Goal: Task Accomplishment & Management: Use online tool/utility

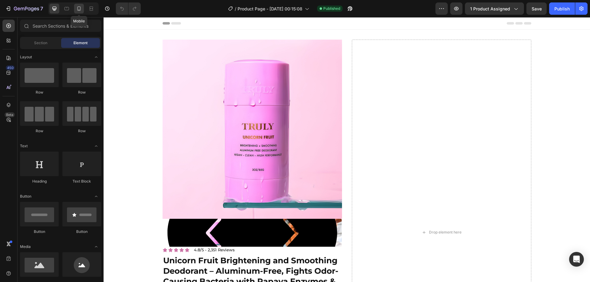
click at [79, 9] on icon at bounding box center [79, 9] width 6 height 6
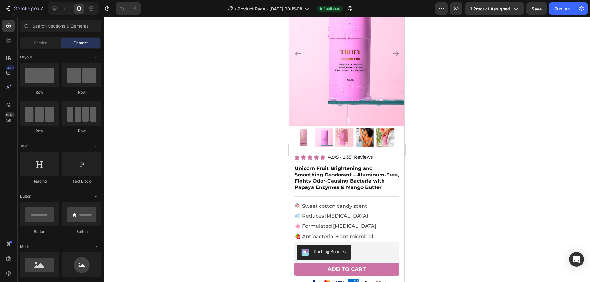
scroll to position [61, 0]
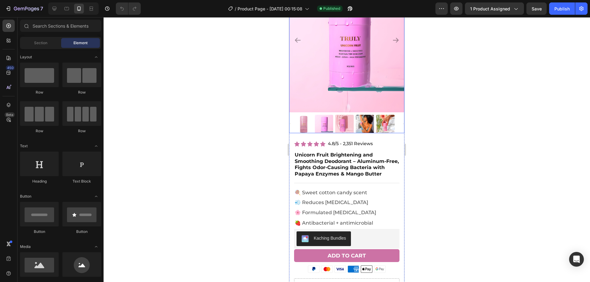
click at [296, 125] on img at bounding box center [303, 124] width 18 height 18
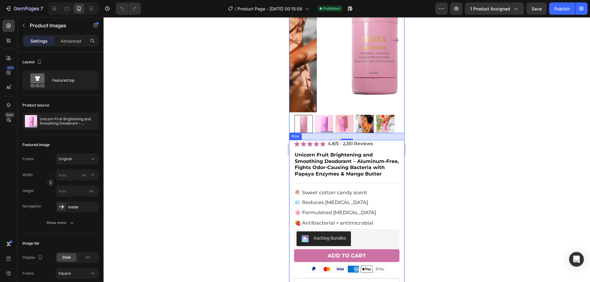
click at [291, 143] on div "Icon Icon Icon Icon Icon Icon List 4.8/5 - 2,351 Reviews Text Block Row Unicorn…" at bounding box center [346, 235] width 115 height 191
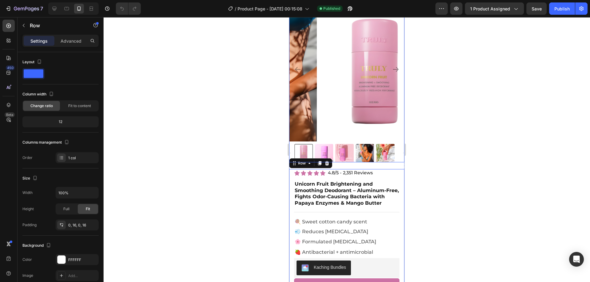
scroll to position [0, 0]
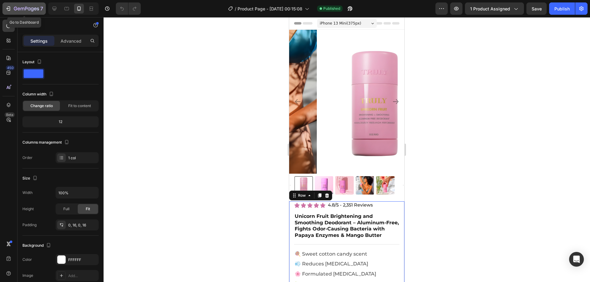
click at [14, 12] on div "7" at bounding box center [28, 8] width 29 height 7
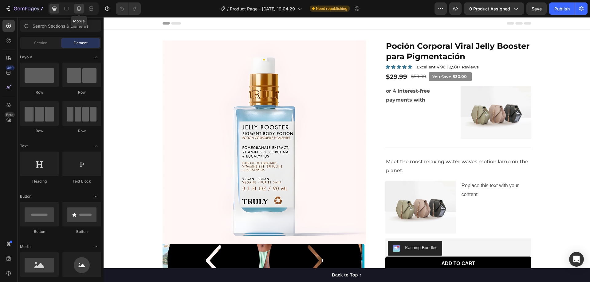
click at [82, 9] on icon at bounding box center [79, 9] width 6 height 6
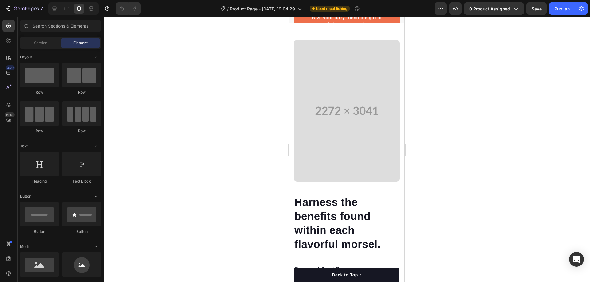
scroll to position [1198, 0]
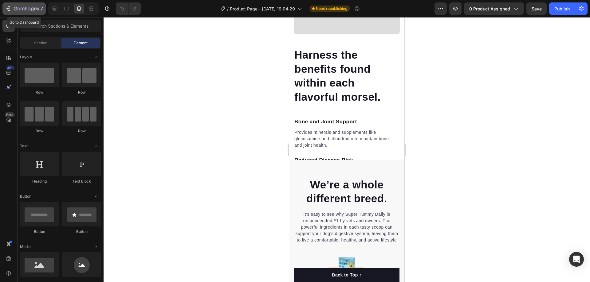
click at [20, 6] on div "7" at bounding box center [28, 8] width 29 height 7
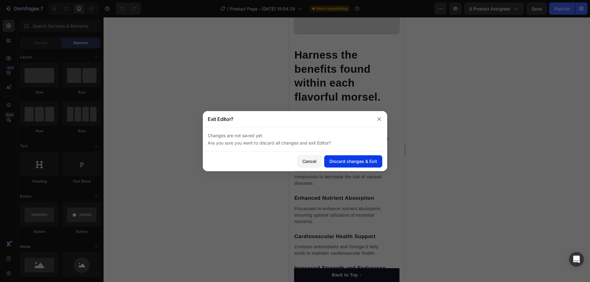
click at [345, 162] on div "Discard changes & Exit" at bounding box center [353, 161] width 48 height 6
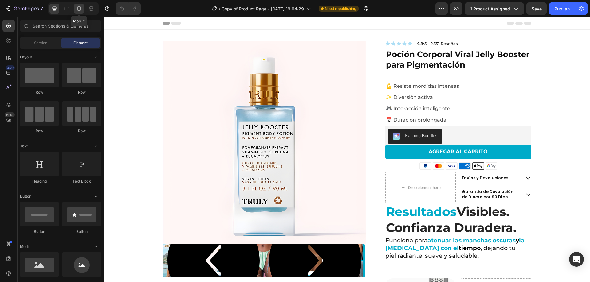
click at [84, 7] on div at bounding box center [79, 9] width 10 height 10
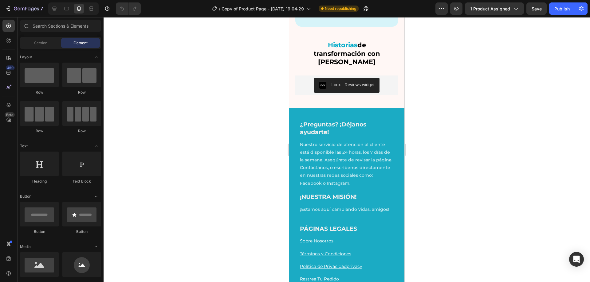
scroll to position [1370, 0]
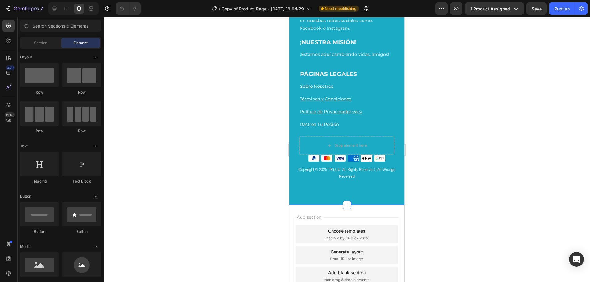
click at [310, 200] on div "¿Preguntas? ¡Déjanos ayudarte! Heading Nuestro servicio de atención al cliente …" at bounding box center [346, 79] width 115 height 252
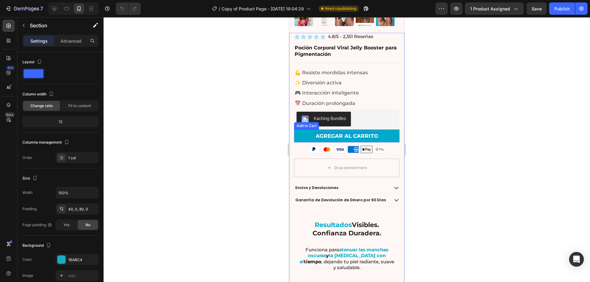
scroll to position [171, 0]
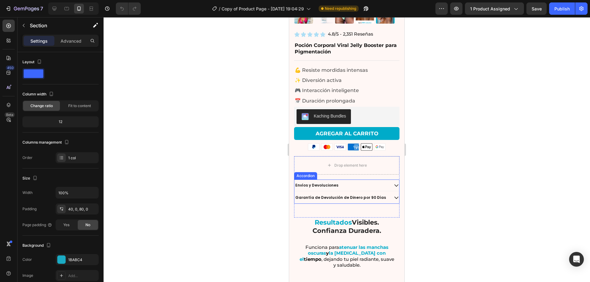
click at [355, 182] on div "Envíos y Devoluciones" at bounding box center [341, 185] width 94 height 7
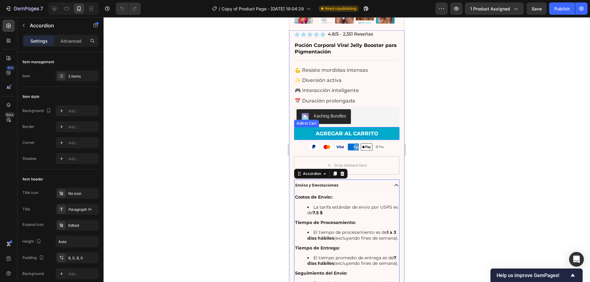
click at [333, 130] on div "Agregar al carrito" at bounding box center [347, 133] width 63 height 7
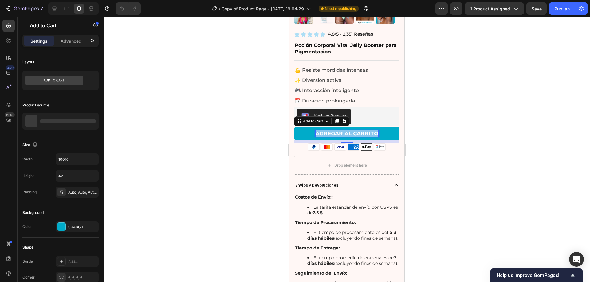
click at [333, 130] on p "Agregar al carrito" at bounding box center [347, 133] width 63 height 7
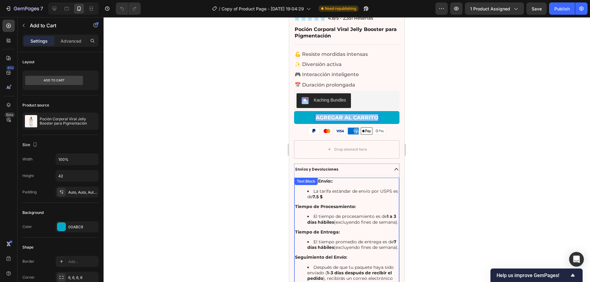
scroll to position [61, 0]
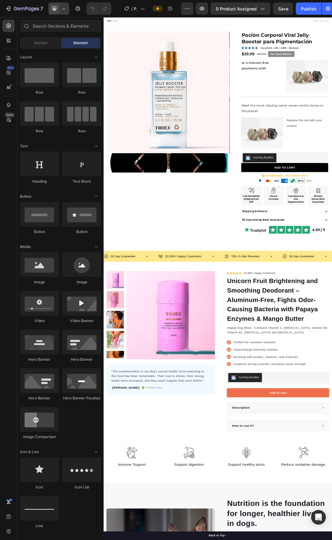
click at [66, 12] on div at bounding box center [58, 8] width 21 height 12
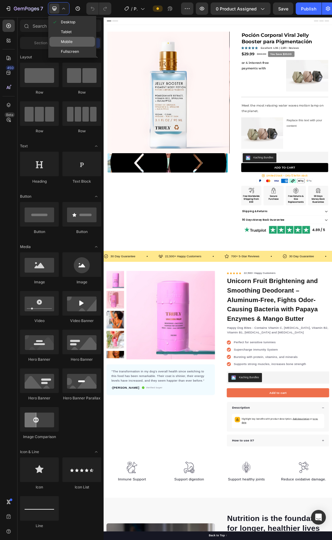
drag, startPoint x: 68, startPoint y: 39, endPoint x: 98, endPoint y: 113, distance: 79.8
click at [68, 39] on span "Mobile" at bounding box center [67, 42] width 12 height 6
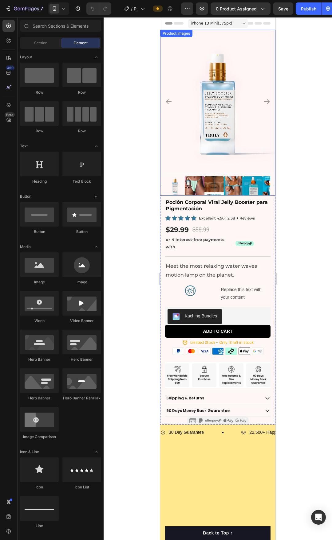
scroll to position [246, 0]
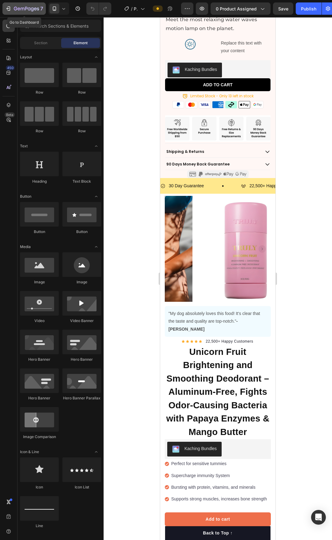
click at [20, 14] on button "7" at bounding box center [23, 8] width 43 height 12
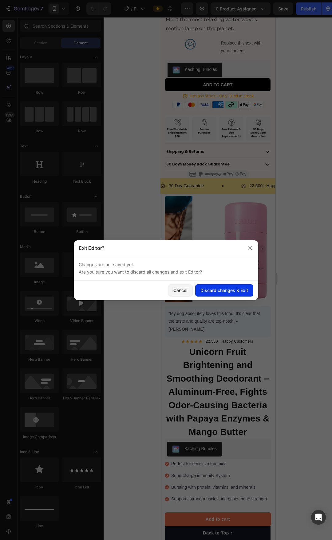
click at [224, 290] on div "Discard changes & Exit" at bounding box center [224, 290] width 48 height 6
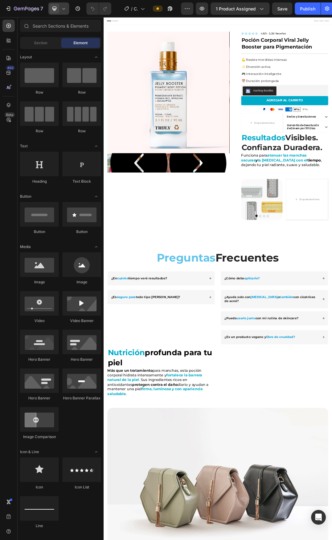
click at [60, 12] on div at bounding box center [58, 8] width 21 height 12
drag, startPoint x: 65, startPoint y: 32, endPoint x: 68, endPoint y: 38, distance: 7.2
click at [68, 38] on div "Desktop Tablet Mobile Fullscreen" at bounding box center [72, 37] width 48 height 42
click at [68, 38] on div "Mobile" at bounding box center [71, 42] width 45 height 10
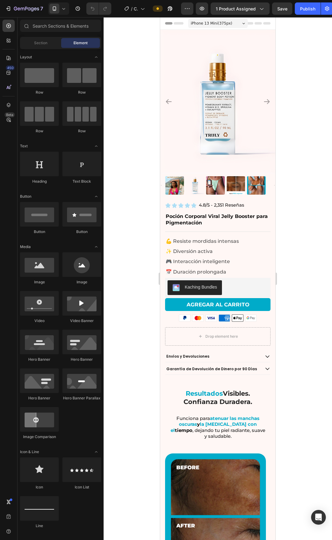
click at [290, 68] on div at bounding box center [218, 278] width 228 height 523
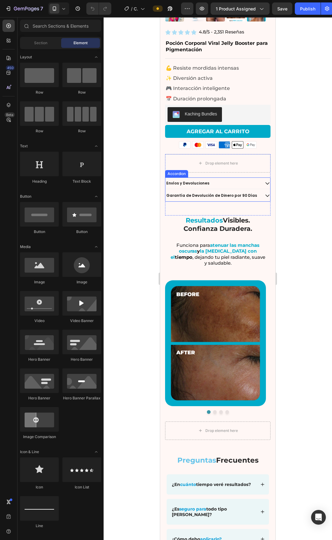
scroll to position [184, 0]
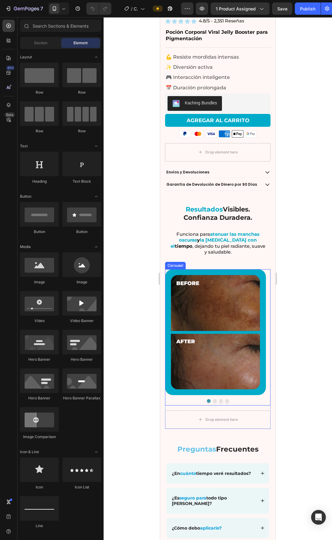
click at [213, 399] on button "Dot" at bounding box center [215, 401] width 4 height 4
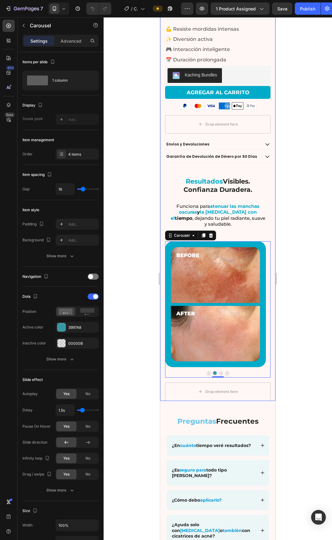
scroll to position [215, 0]
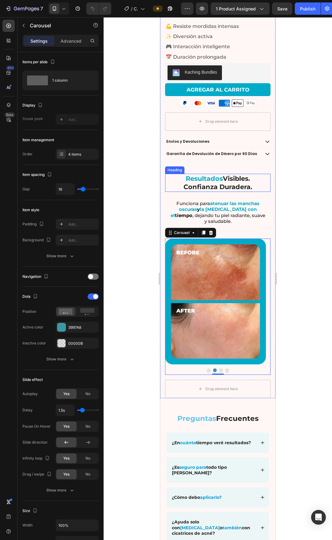
click at [175, 181] on div "Resultados Visibles. Confianza Duradera." at bounding box center [217, 183] width 99 height 18
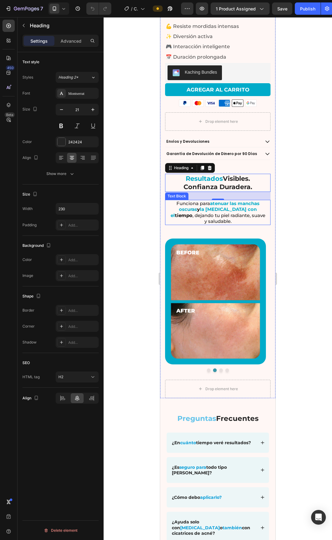
click at [224, 216] on p "Funciona para atenuar las manchas oscuras y la hiperpigmentación con el tiempo …" at bounding box center [217, 213] width 97 height 24
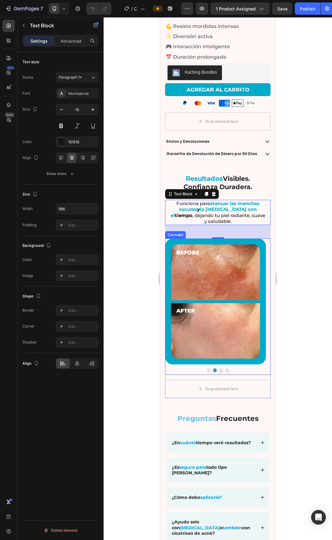
click at [238, 369] on div at bounding box center [217, 371] width 105 height 4
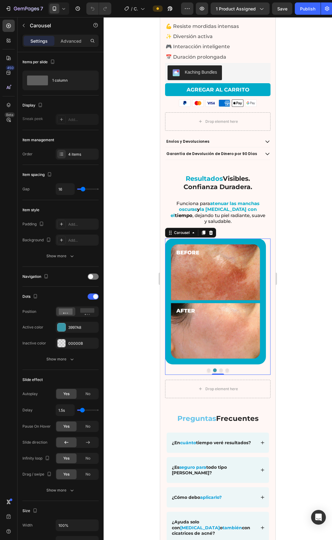
click at [254, 359] on div "Image" at bounding box center [215, 307] width 101 height 136
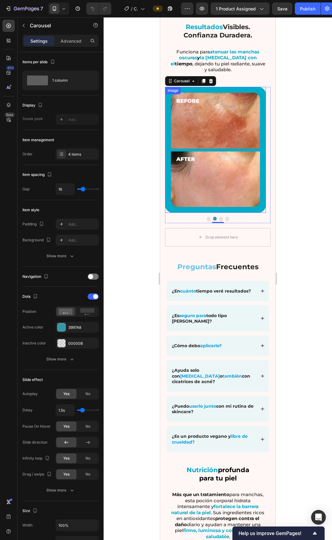
scroll to position [369, 0]
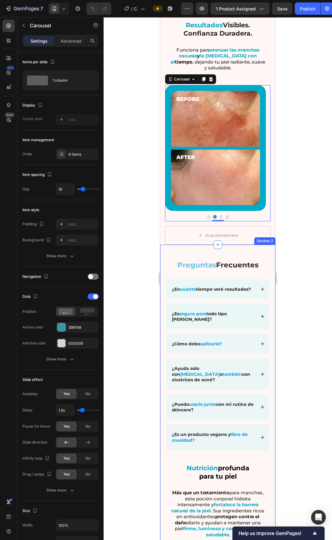
click at [166, 260] on div "Preguntas Frecuentes Heading Row ¿En cuánto tiempo veré resultados? ¿Es seguro …" at bounding box center [217, 531] width 115 height 573
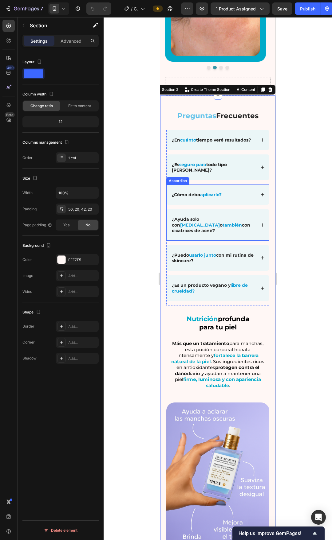
scroll to position [614, 0]
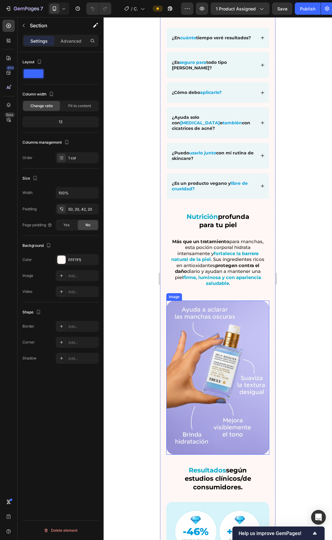
click at [182, 335] on img at bounding box center [217, 378] width 103 height 155
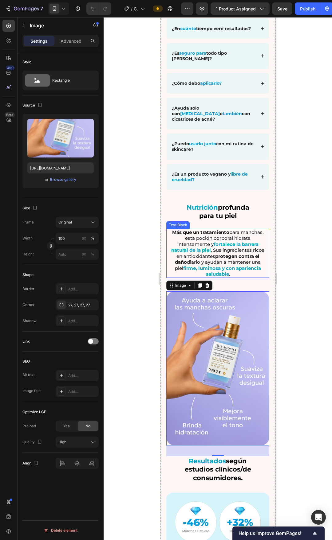
scroll to position [489, 0]
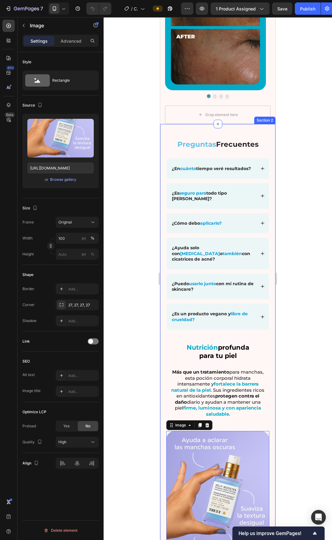
click at [177, 129] on div "Preguntas Frecuentes Heading Row ¿En cuánto tiempo veré resultados? ¿Es seguro …" at bounding box center [217, 488] width 115 height 728
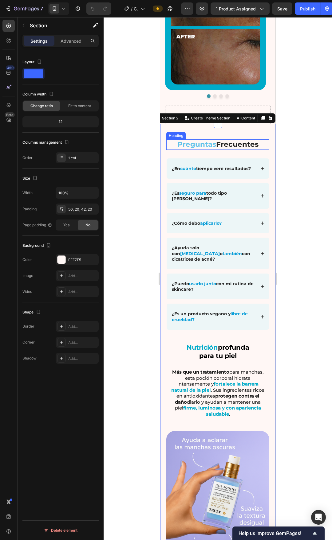
click at [173, 140] on h2 "Preguntas Frecuentes" at bounding box center [217, 144] width 103 height 10
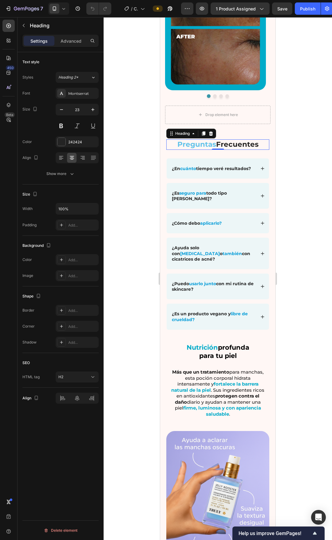
click at [252, 139] on h2 "Preguntas Frecuentes" at bounding box center [217, 144] width 103 height 10
click at [259, 127] on div "Preguntas Frecuentes Heading 0 Row ¿En cuánto tiempo veré resultados? ¿Es segur…" at bounding box center [217, 488] width 115 height 728
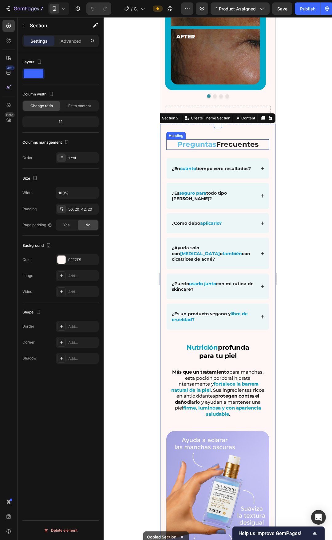
click at [226, 140] on p "⁠⁠⁠⁠⁠⁠⁠ Preguntas Frecuentes" at bounding box center [218, 144] width 102 height 9
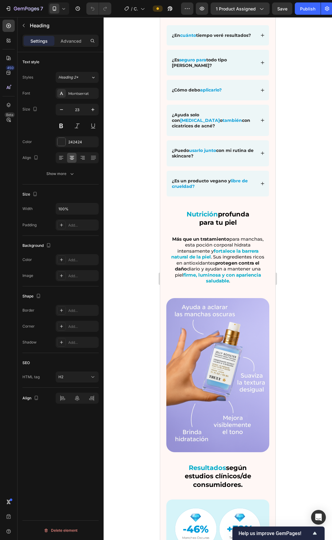
scroll to position [520, 0]
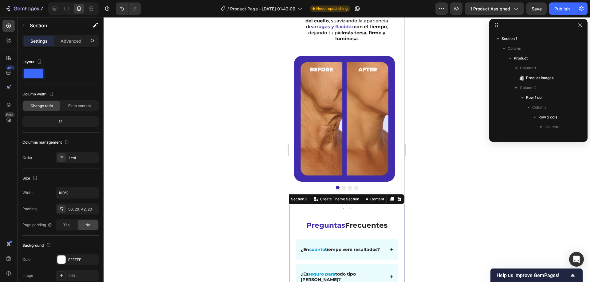
scroll to position [488, 0]
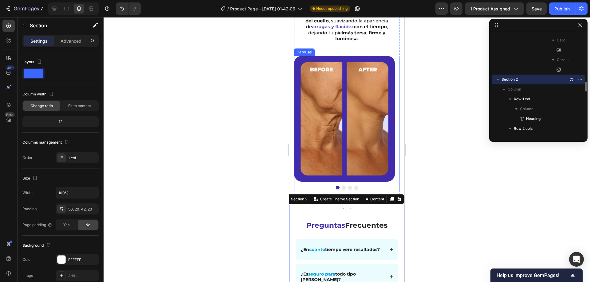
click at [358, 186] on div at bounding box center [346, 188] width 105 height 4
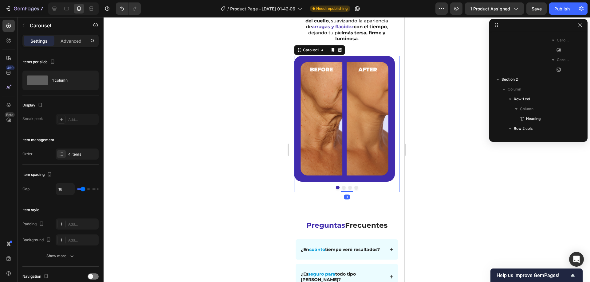
scroll to position [399, 0]
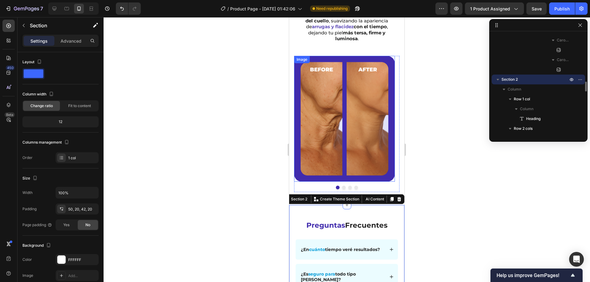
scroll to position [406, 0]
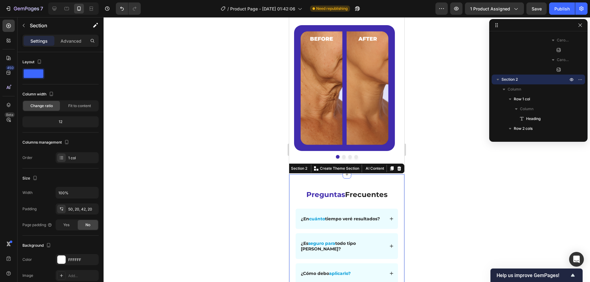
click at [208, 147] on div at bounding box center [347, 149] width 486 height 265
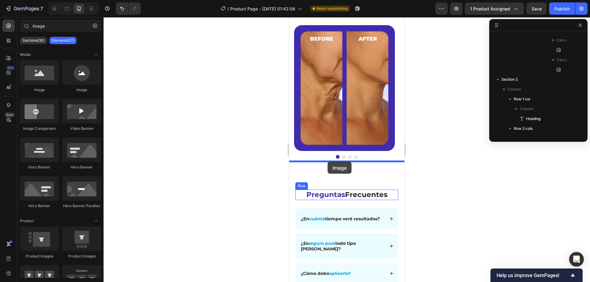
drag, startPoint x: 332, startPoint y: 90, endPoint x: 328, endPoint y: 162, distance: 72.3
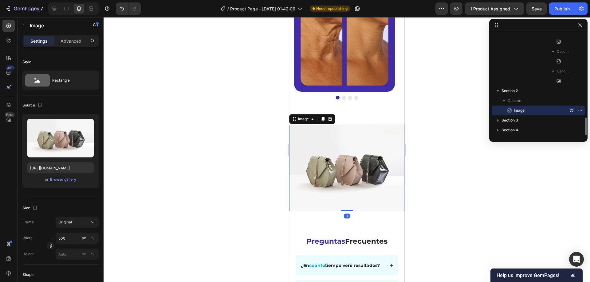
scroll to position [498, 0]
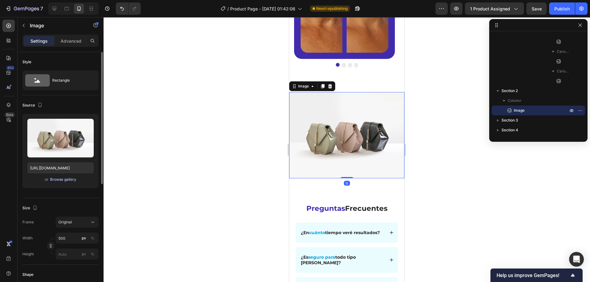
click at [53, 180] on div "Browse gallery" at bounding box center [63, 180] width 26 height 6
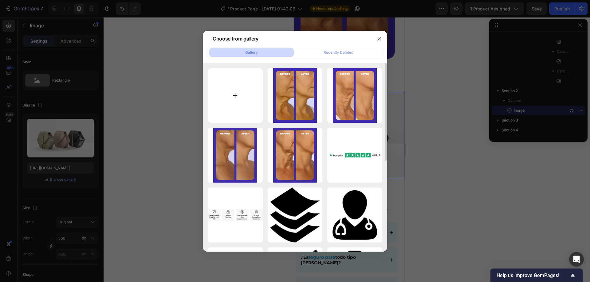
click at [221, 100] on input "file" at bounding box center [235, 95] width 55 height 55
click at [245, 84] on input "file" at bounding box center [235, 95] width 55 height 55
type input "C:\fakepath\ChatGPT Image [DATE], 02_45_04 AM.png"
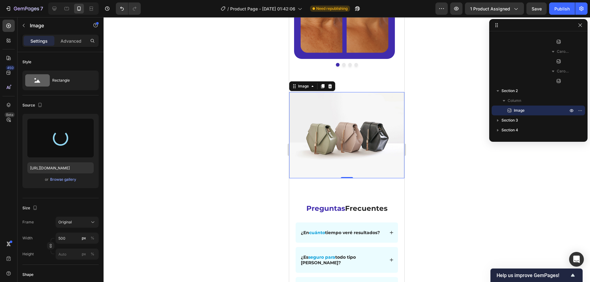
type input "[URL][DOMAIN_NAME]"
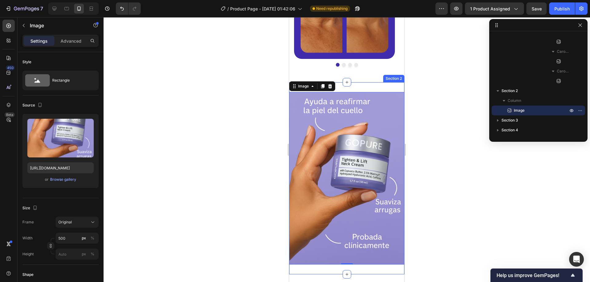
click at [372, 82] on div "Image 0 Section 2" at bounding box center [346, 178] width 115 height 193
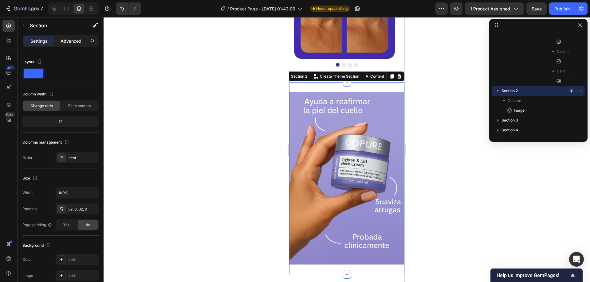
click at [69, 41] on p "Advanced" at bounding box center [71, 41] width 21 height 6
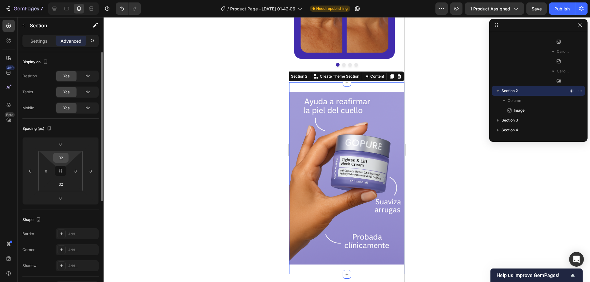
click at [62, 161] on input "32" at bounding box center [61, 157] width 12 height 9
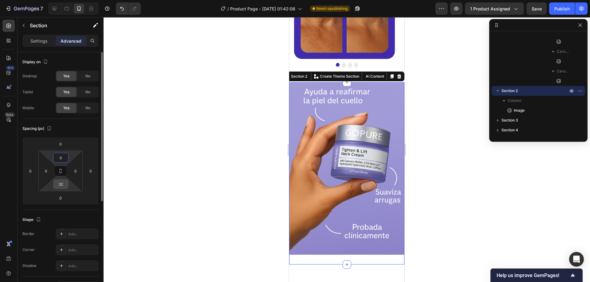
type input "0"
click at [60, 186] on input "32" at bounding box center [61, 184] width 12 height 9
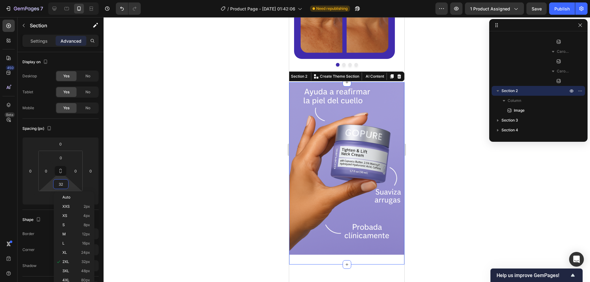
type input "0"
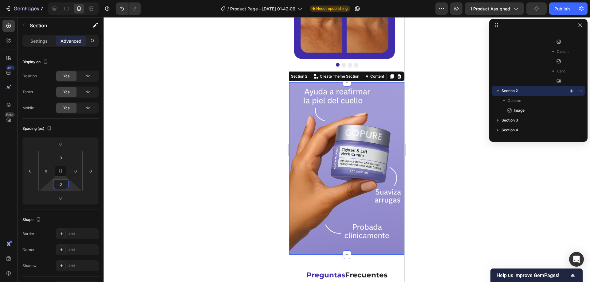
click at [432, 81] on div at bounding box center [347, 149] width 486 height 265
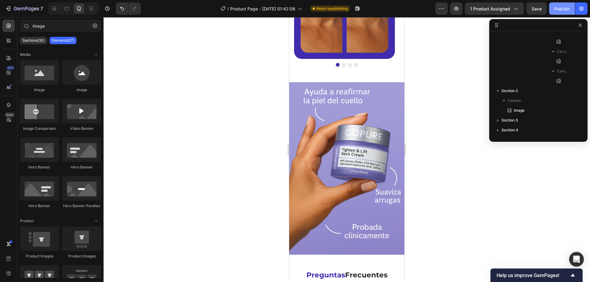
click at [557, 12] on button "Publish" at bounding box center [562, 8] width 26 height 12
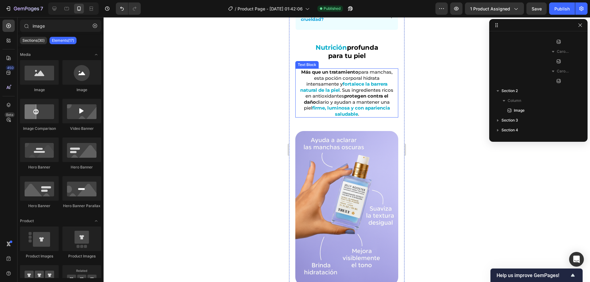
scroll to position [922, 0]
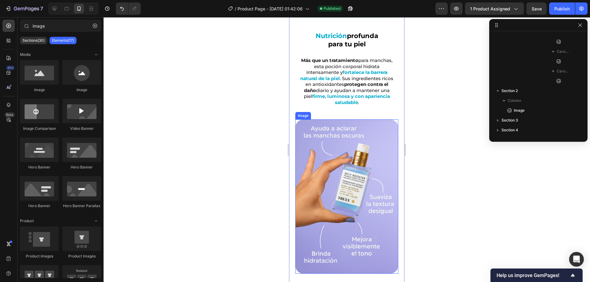
click at [348, 160] on img at bounding box center [346, 197] width 103 height 155
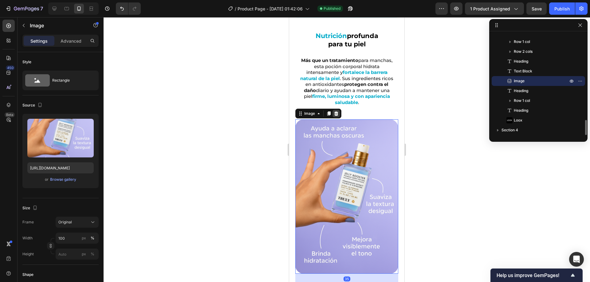
click at [336, 114] on icon at bounding box center [336, 114] width 4 height 4
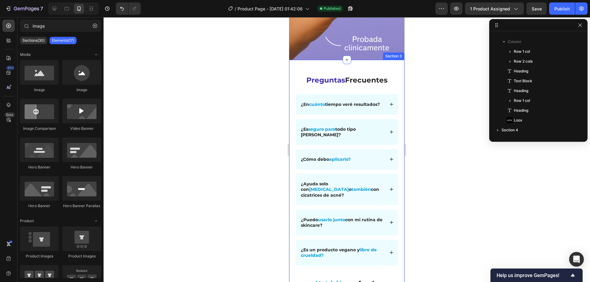
scroll to position [586, 0]
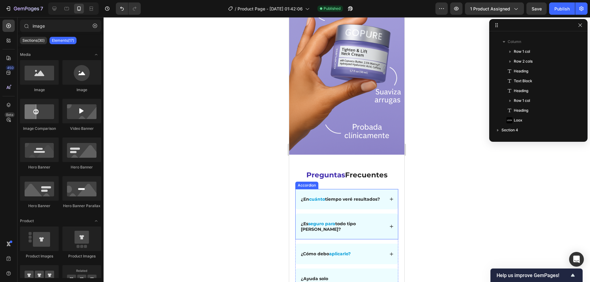
click at [357, 200] on p "¿En cuánto tiempo veré resultados?" at bounding box center [340, 200] width 79 height 6
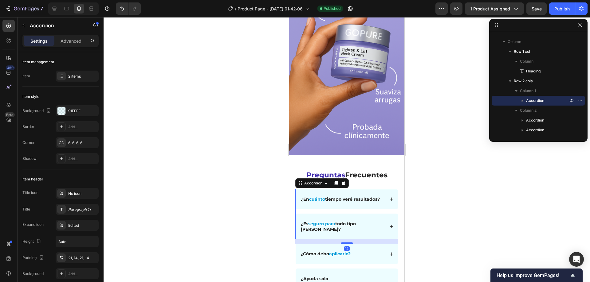
click at [363, 202] on div "¿En cuánto tiempo veré resultados?" at bounding box center [347, 199] width 102 height 20
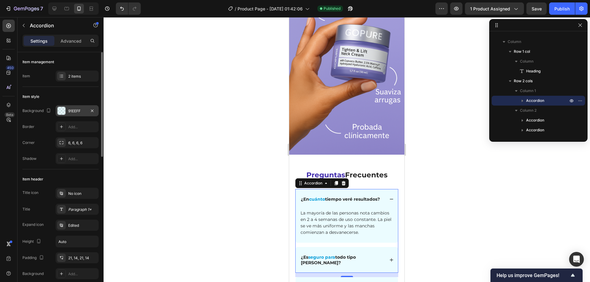
click at [61, 108] on div at bounding box center [61, 111] width 8 height 8
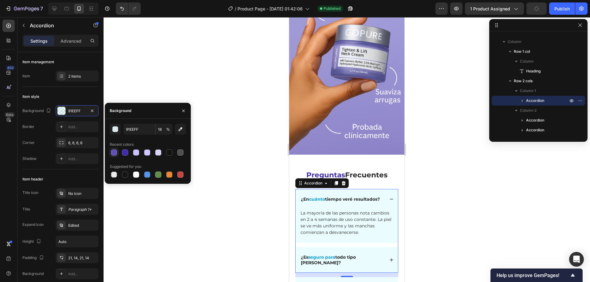
click at [114, 153] on div at bounding box center [114, 153] width 6 height 6
type input "6150B7"
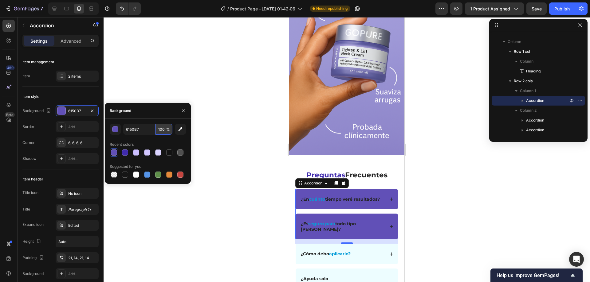
click at [159, 130] on input "100" at bounding box center [163, 129] width 17 height 11
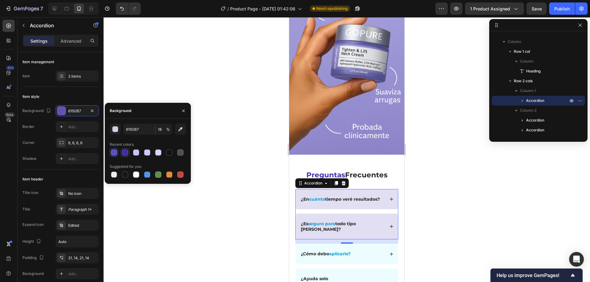
click at [125, 152] on div at bounding box center [148, 152] width 76 height 9
click at [126, 153] on div at bounding box center [125, 153] width 6 height 6
type input "100"
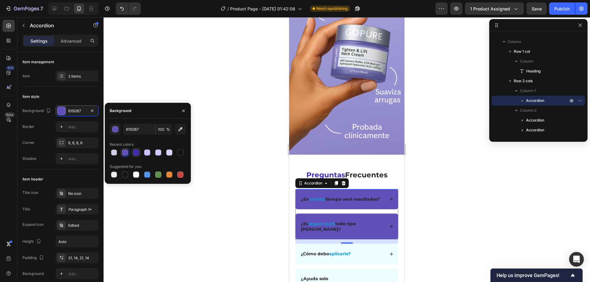
click at [136, 154] on div at bounding box center [136, 153] width 6 height 6
type input "402BAD"
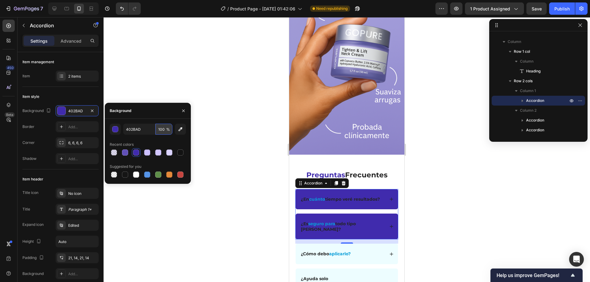
click at [164, 129] on input "100" at bounding box center [163, 129] width 17 height 11
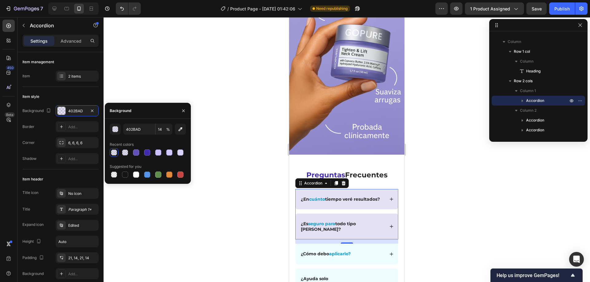
click at [167, 140] on div "Recent colors" at bounding box center [148, 145] width 76 height 10
click at [166, 131] on input "14" at bounding box center [163, 129] width 17 height 11
click at [166, 131] on input "17" at bounding box center [163, 129] width 17 height 11
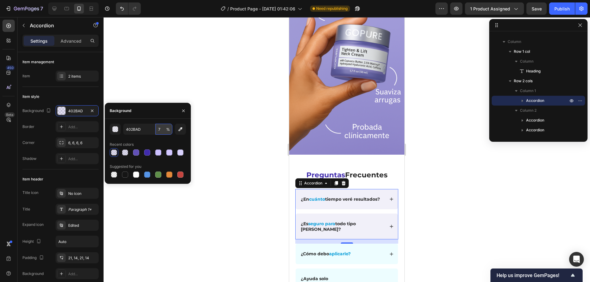
click at [164, 130] on input "7" at bounding box center [163, 129] width 17 height 11
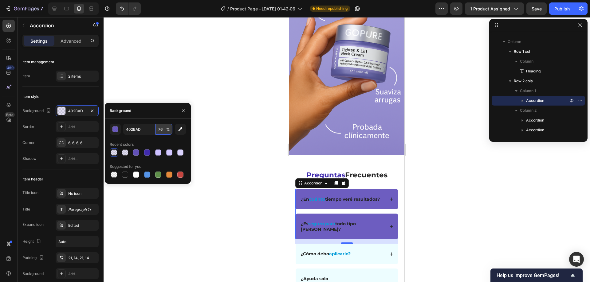
click at [164, 131] on input "76" at bounding box center [163, 129] width 17 height 11
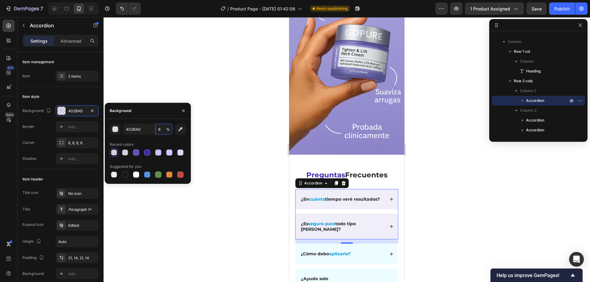
type input "8"
click at [165, 138] on div "402BAD 8 % Recent colors Suggested for you" at bounding box center [148, 151] width 76 height 55
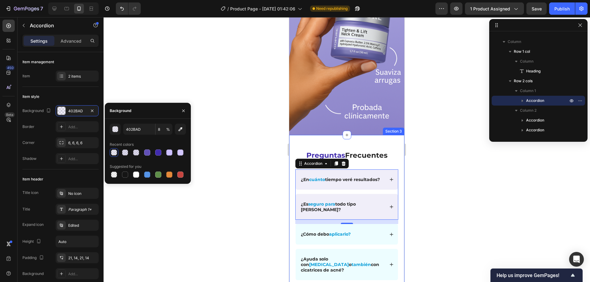
scroll to position [617, 0]
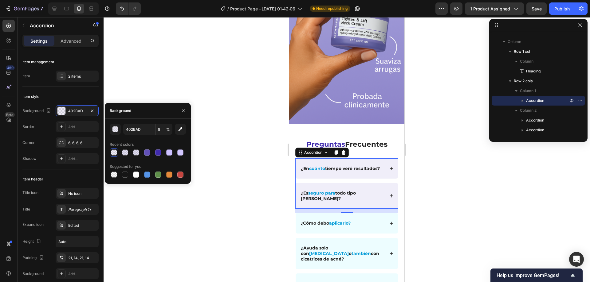
click at [325, 166] on strong "cuánto" at bounding box center [317, 169] width 16 height 6
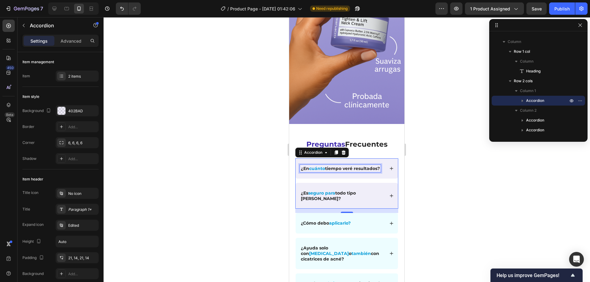
click at [325, 166] on strong "cuánto" at bounding box center [317, 169] width 16 height 6
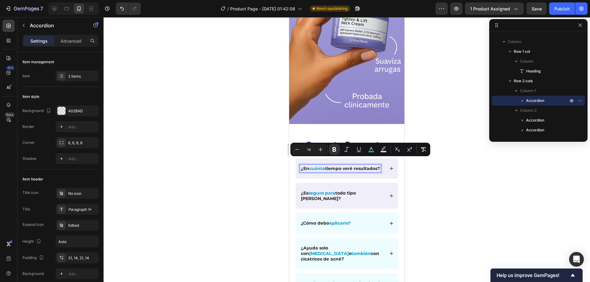
click at [321, 166] on strong "cuánto" at bounding box center [317, 169] width 16 height 6
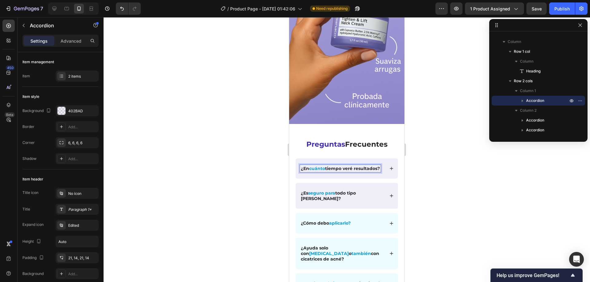
click at [321, 166] on strong "cuánto" at bounding box center [317, 169] width 16 height 6
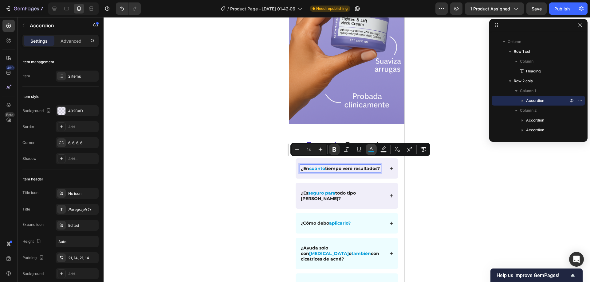
click at [370, 151] on icon "Editor contextual toolbar" at bounding box center [371, 150] width 6 height 6
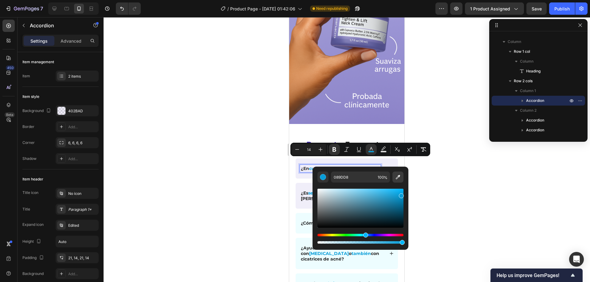
click at [396, 182] on button "Editor contextual toolbar" at bounding box center [397, 177] width 11 height 11
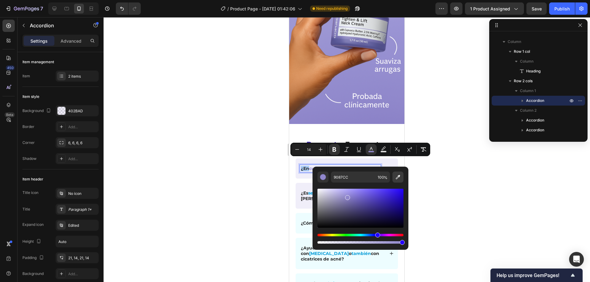
click at [397, 174] on icon "Editor contextual toolbar" at bounding box center [398, 177] width 6 height 6
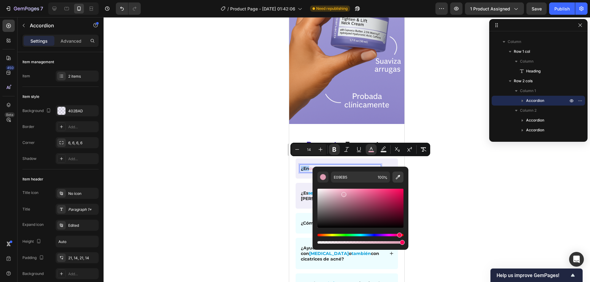
click at [401, 173] on button "Editor contextual toolbar" at bounding box center [397, 177] width 11 height 11
type input "402BAD"
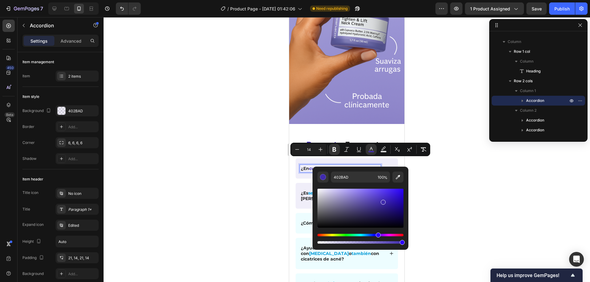
click at [427, 118] on div at bounding box center [347, 149] width 486 height 265
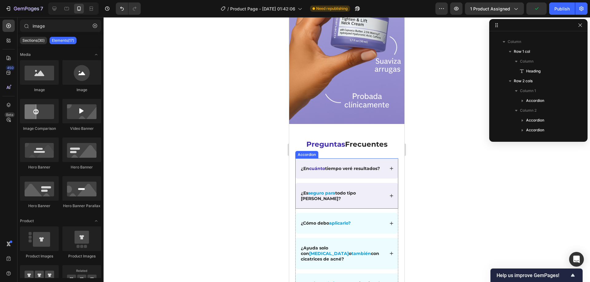
click at [331, 192] on strong "seguro para" at bounding box center [321, 193] width 27 height 6
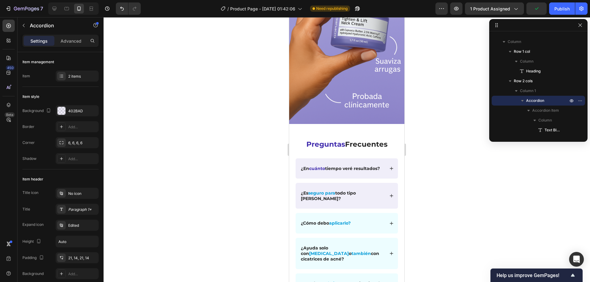
drag, startPoint x: 424, startPoint y: 126, endPoint x: 112, endPoint y: 124, distance: 311.2
click at [424, 126] on div at bounding box center [347, 149] width 486 height 265
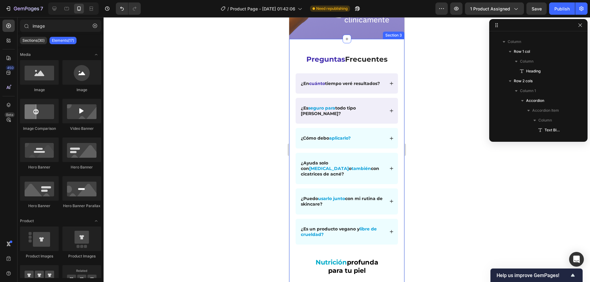
scroll to position [709, 0]
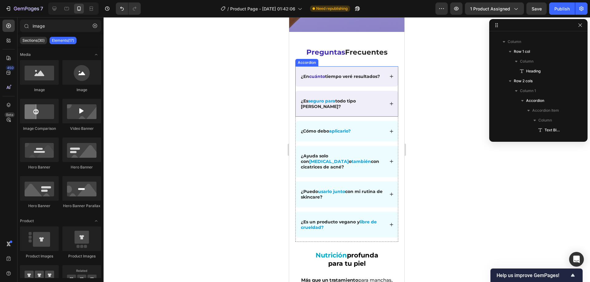
click at [325, 74] on strong "tiempo veré resultados?" at bounding box center [352, 77] width 55 height 6
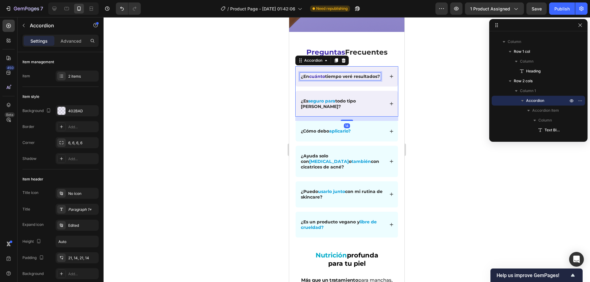
click at [325, 75] on strong "tiempo veré resultados?" at bounding box center [352, 77] width 55 height 6
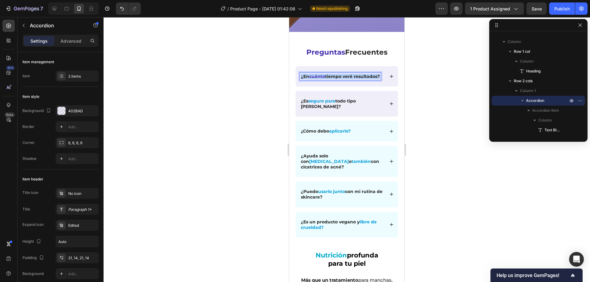
click at [325, 74] on strong "tiempo veré resultados?" at bounding box center [352, 77] width 55 height 6
click at [318, 74] on strong "¿En cuánto tiempo veré resultados?" at bounding box center [341, 77] width 81 height 6
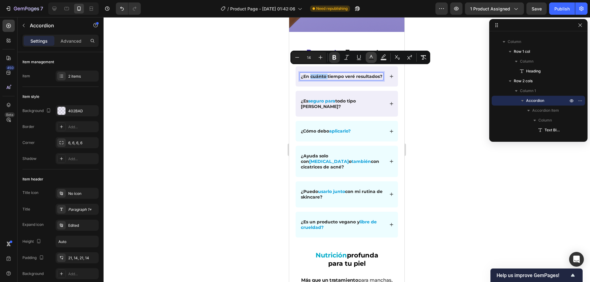
click at [373, 61] on button "Text Color" at bounding box center [371, 57] width 11 height 11
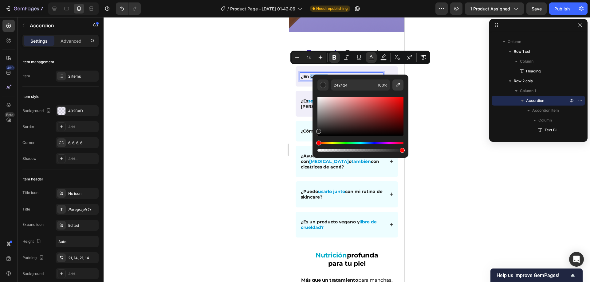
click at [395, 84] on icon "Editor contextual toolbar" at bounding box center [398, 85] width 6 height 6
type input "402BAD"
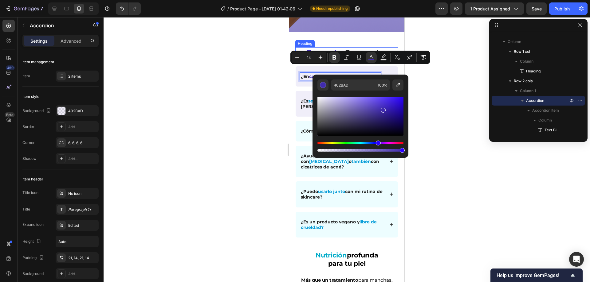
click at [426, 36] on div at bounding box center [347, 149] width 486 height 265
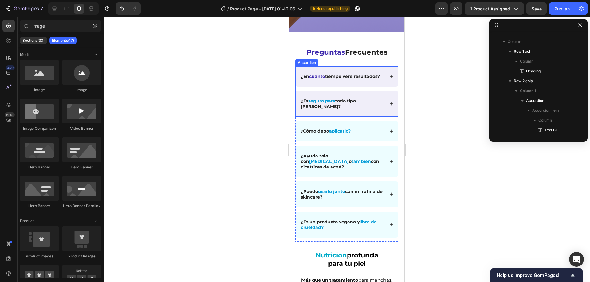
click at [388, 67] on div "¿En cuánto tiempo veré resultados?" at bounding box center [347, 76] width 102 height 20
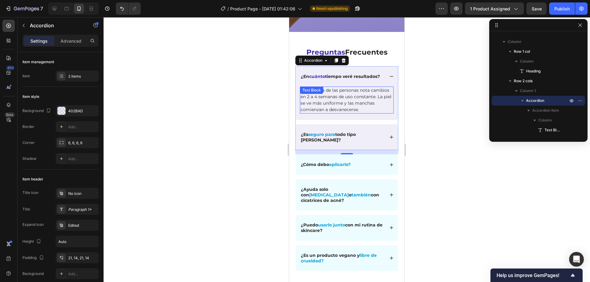
click at [334, 106] on p "La mayoría de las personas nota cambios en 2 a 4 semanas de uso constante. La p…" at bounding box center [346, 100] width 92 height 26
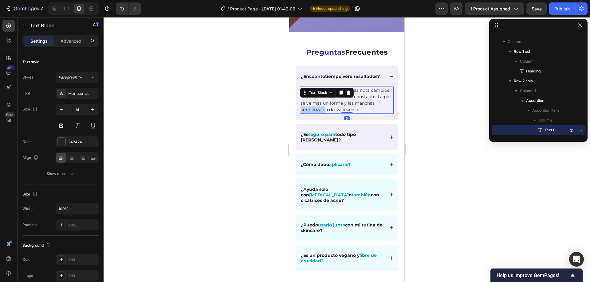
click at [334, 106] on p "La mayoría de las personas nota cambios en 2 a 4 semanas de uso constante. La p…" at bounding box center [346, 100] width 92 height 26
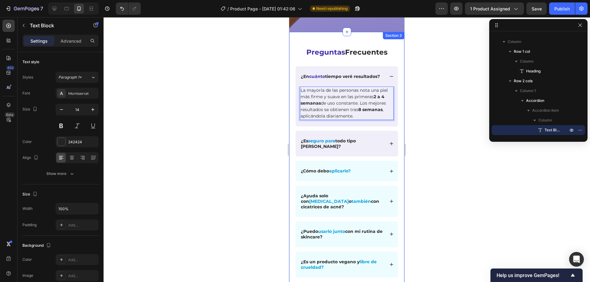
click at [424, 104] on div at bounding box center [347, 149] width 486 height 265
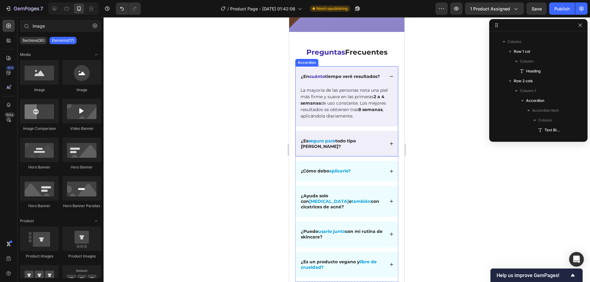
click at [390, 76] on icon at bounding box center [391, 76] width 3 height 0
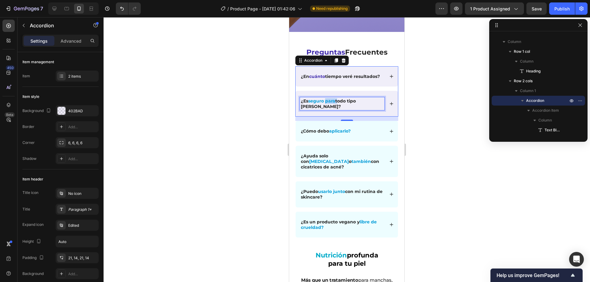
click at [327, 102] on strong "seguro para" at bounding box center [321, 101] width 27 height 6
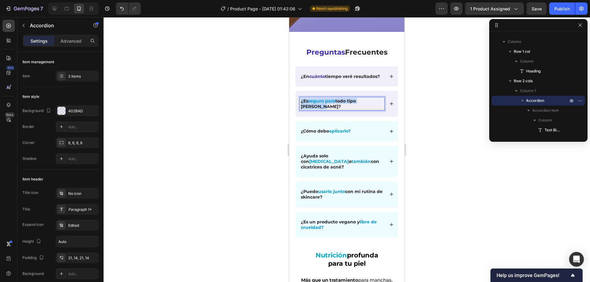
click at [327, 102] on strong "seguro para" at bounding box center [321, 101] width 27 height 6
click at [316, 98] on strong "¿Es segura para todo tipo [PERSON_NAME]?" at bounding box center [329, 103] width 57 height 11
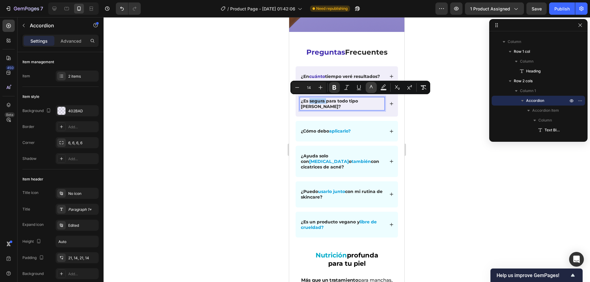
click at [376, 87] on button "color" at bounding box center [371, 87] width 11 height 11
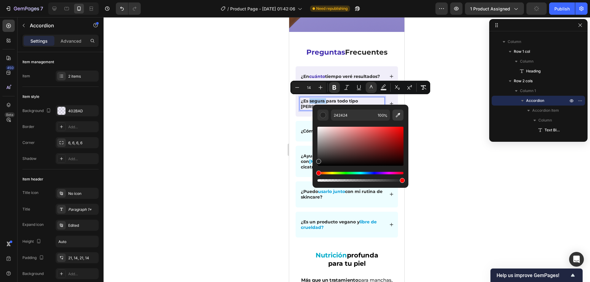
click at [395, 114] on icon "Editor contextual toolbar" at bounding box center [398, 115] width 6 height 6
type input "402BBE"
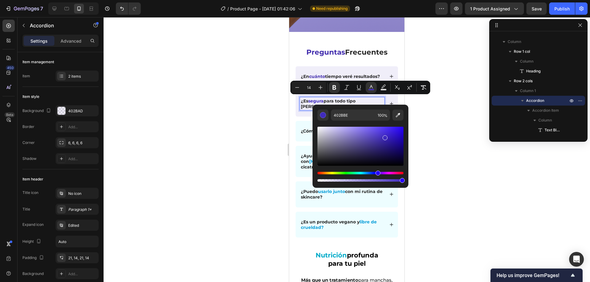
click at [417, 59] on div at bounding box center [347, 149] width 486 height 265
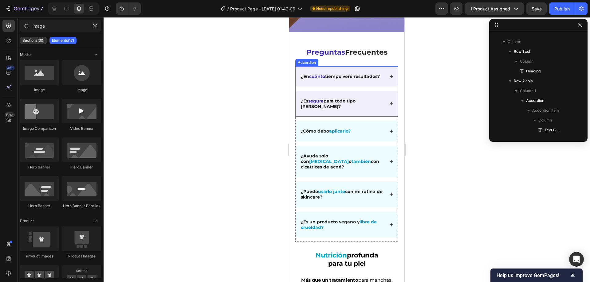
click at [389, 102] on icon at bounding box center [391, 104] width 4 height 4
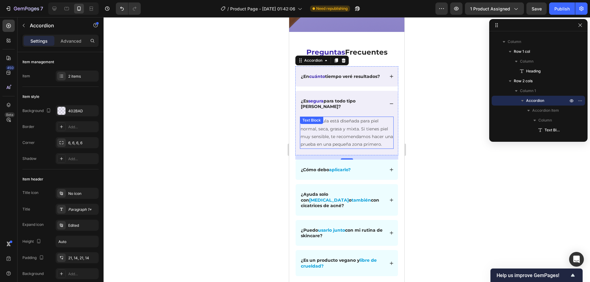
click at [335, 121] on p "Sí, la fórmula está diseñada para piel normal, seca, grasa y mixta. Si tienes p…" at bounding box center [346, 132] width 92 height 31
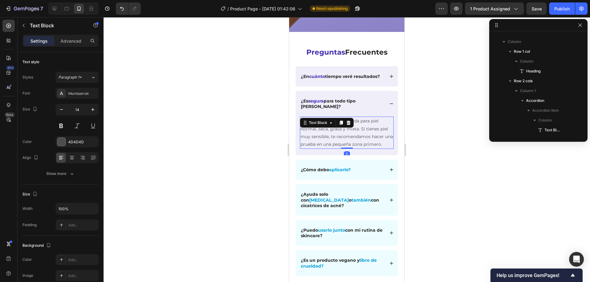
scroll to position [645, 0]
click at [335, 121] on div "Text Block" at bounding box center [327, 123] width 54 height 10
click at [337, 127] on p "Sí, la fórmula está diseñada para piel normal, seca, grasa y mixta. Si tienes p…" at bounding box center [346, 132] width 92 height 31
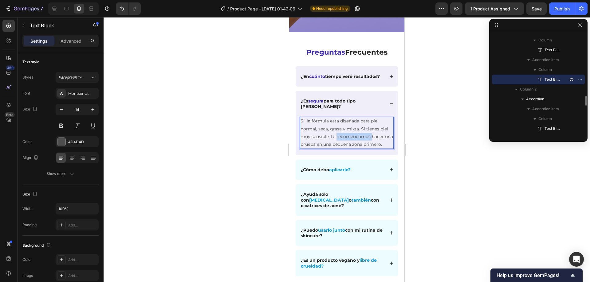
click at [337, 127] on p "Sí, la fórmula está diseñada para piel normal, seca, grasa y mixta. Si tienes p…" at bounding box center [346, 132] width 92 height 31
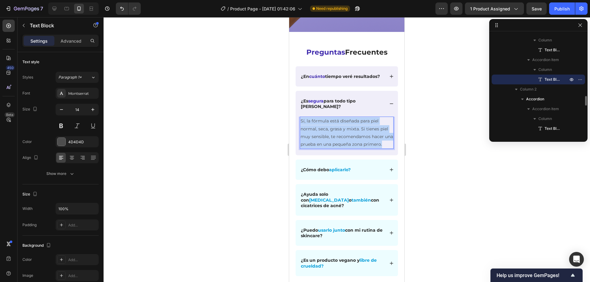
click at [337, 127] on p "Sí, la fórmula está diseñada para piel normal, seca, grasa y mixta. Si tienes p…" at bounding box center [346, 132] width 92 height 31
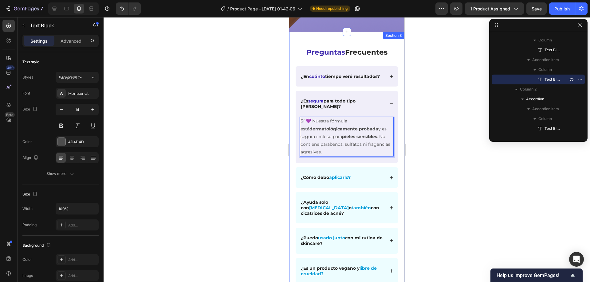
click at [435, 134] on div at bounding box center [347, 149] width 486 height 265
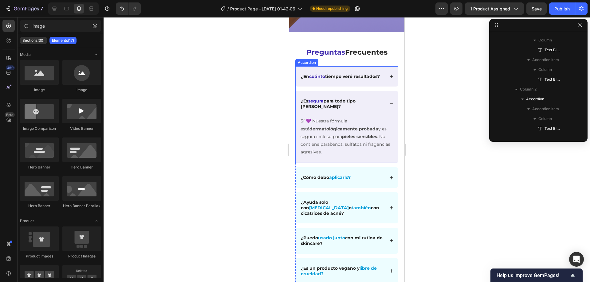
click at [385, 102] on div "¿Es segura para todo tipo [PERSON_NAME]?" at bounding box center [347, 104] width 102 height 26
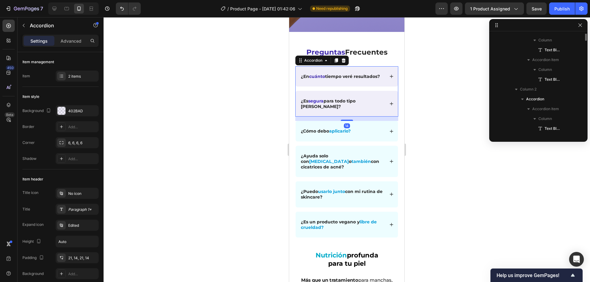
scroll to position [586, 0]
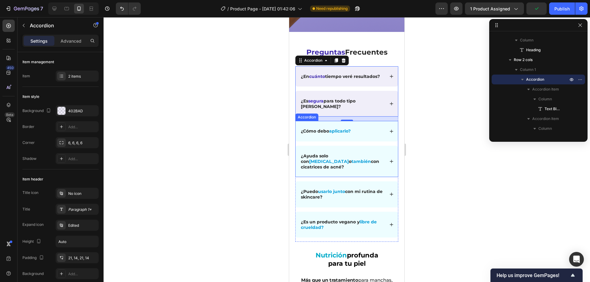
click at [319, 128] on p "¿Cómo debo aplicarlo?" at bounding box center [326, 131] width 50 height 6
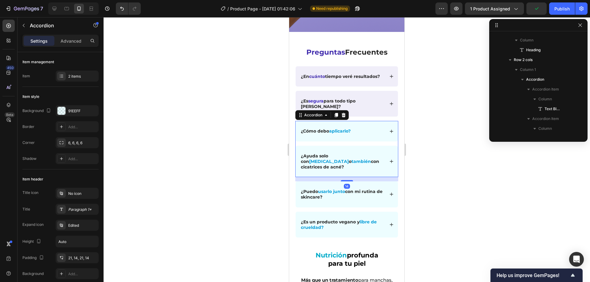
click at [319, 128] on p "¿Cómo debo aplicarlo?" at bounding box center [326, 131] width 50 height 6
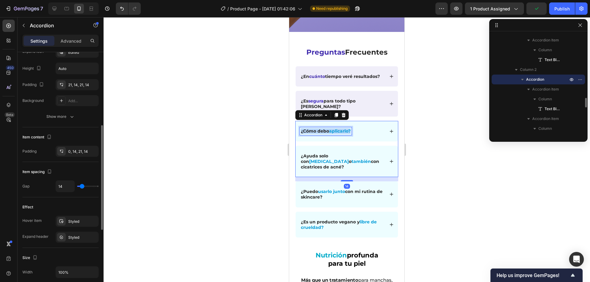
click at [319, 128] on p "¿Cómo debo aplicarlo?" at bounding box center [326, 131] width 50 height 6
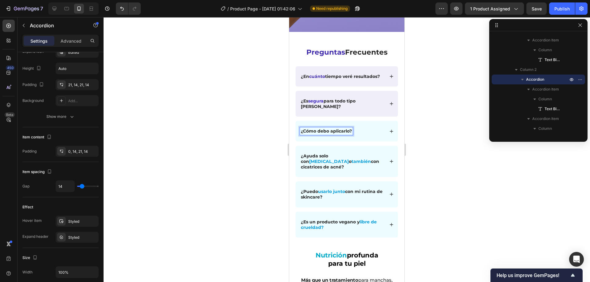
click at [389, 129] on icon at bounding box center [391, 131] width 4 height 4
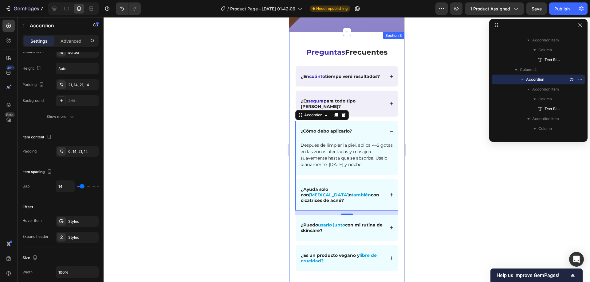
click at [428, 120] on div at bounding box center [347, 149] width 486 height 265
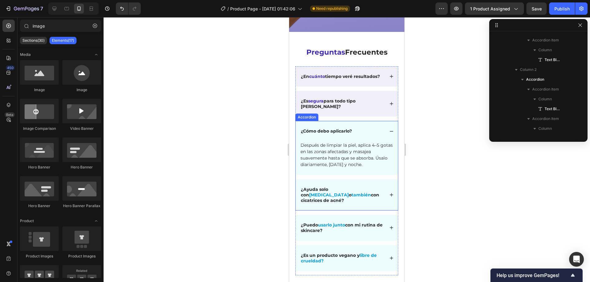
click at [369, 169] on div "¿Cómo debo aplicarlo? Después de limpiar la piel, aplica 4–5 gotas en las zonas…" at bounding box center [346, 166] width 103 height 90
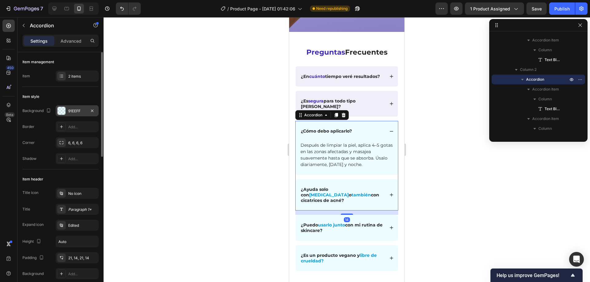
click at [61, 110] on div at bounding box center [61, 111] width 8 height 8
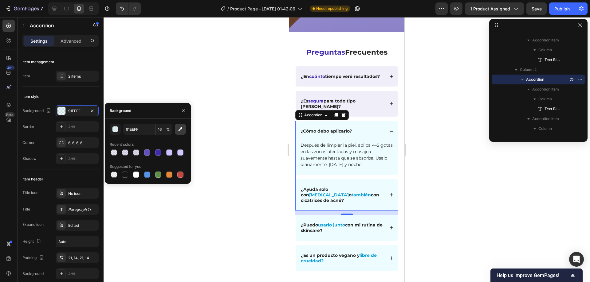
click at [180, 128] on icon "button" at bounding box center [180, 129] width 6 height 6
type input "F0EEF9"
type input "100"
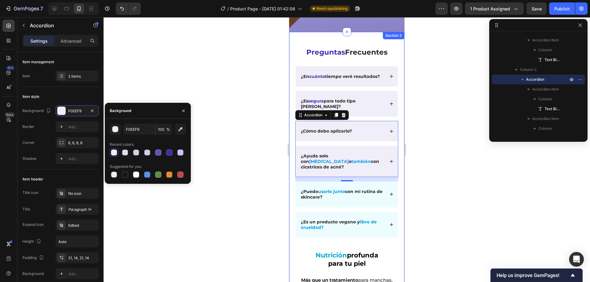
click at [436, 104] on div at bounding box center [347, 149] width 486 height 265
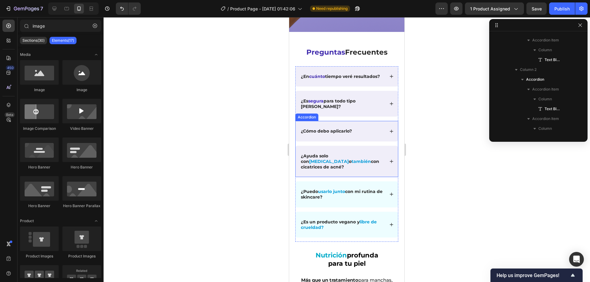
click at [327, 128] on strong "¿Cómo debo aplicarlo?" at bounding box center [326, 131] width 51 height 6
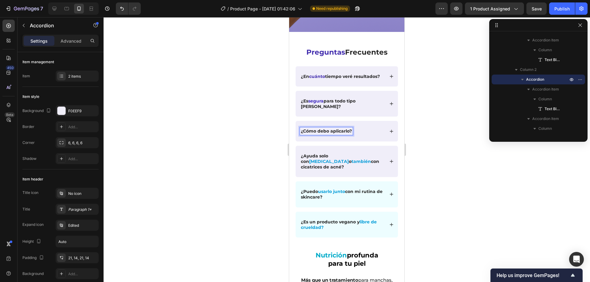
click at [321, 128] on strong "¿Cómo debo aplicarlo?" at bounding box center [326, 131] width 51 height 6
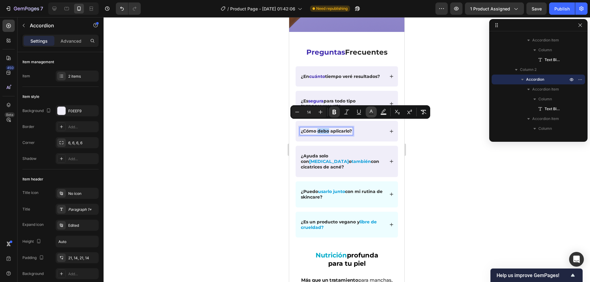
click at [368, 112] on button "Text Color" at bounding box center [371, 112] width 11 height 11
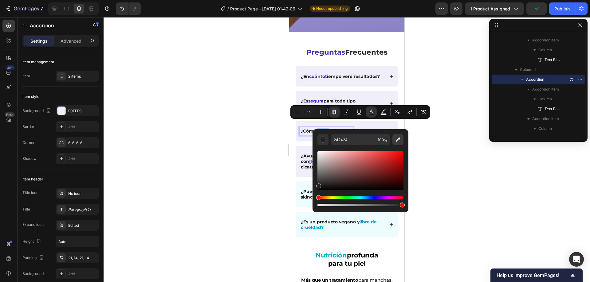
click at [397, 138] on icon "Editor contextual toolbar" at bounding box center [398, 140] width 6 height 6
type input "402BB5"
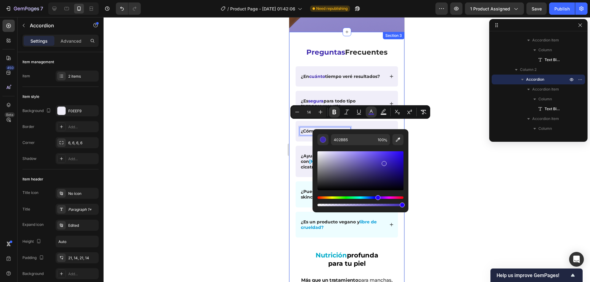
click at [419, 47] on div at bounding box center [347, 149] width 486 height 265
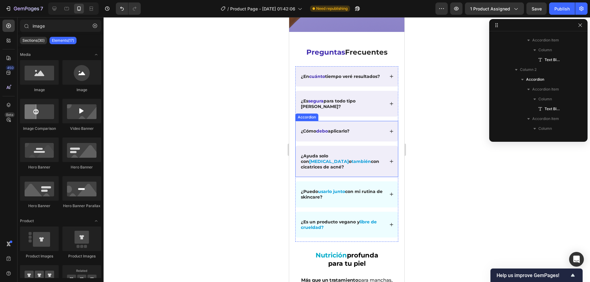
click at [387, 121] on div "¿Cómo debo aplicarlo?" at bounding box center [347, 131] width 102 height 20
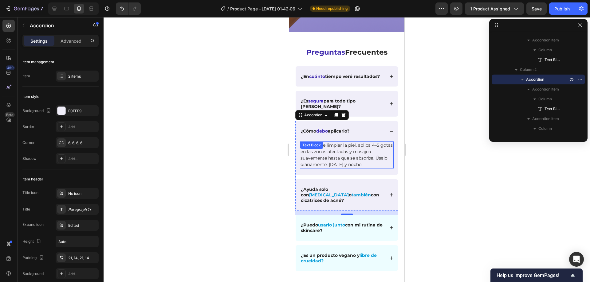
click at [347, 148] on p "Después de limpiar la piel, aplica 4–5 gotas en las zonas afectadas y masajea s…" at bounding box center [346, 155] width 92 height 26
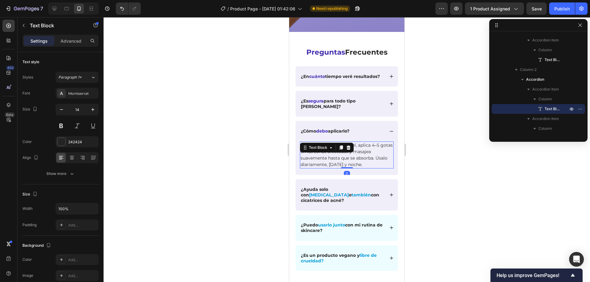
click at [347, 148] on p "Después de limpiar la piel, aplica 4–5 gotas en las zonas afectadas y masajea s…" at bounding box center [346, 155] width 92 height 26
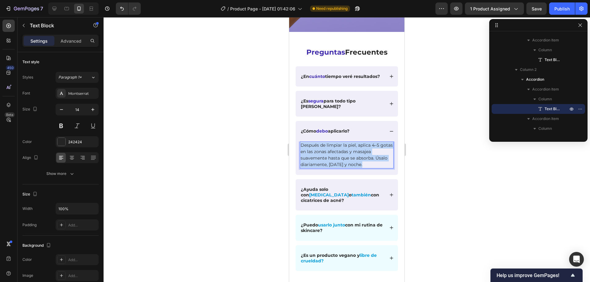
click at [347, 149] on p "Después de limpiar la piel, aplica 4–5 gotas en las zonas afectadas y masajea s…" at bounding box center [346, 155] width 92 height 26
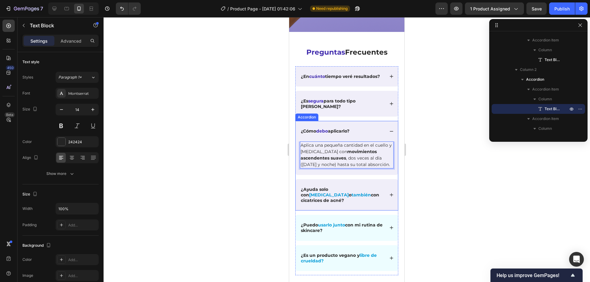
click at [390, 123] on div "¿Cómo debo aplicarlo?" at bounding box center [347, 131] width 102 height 20
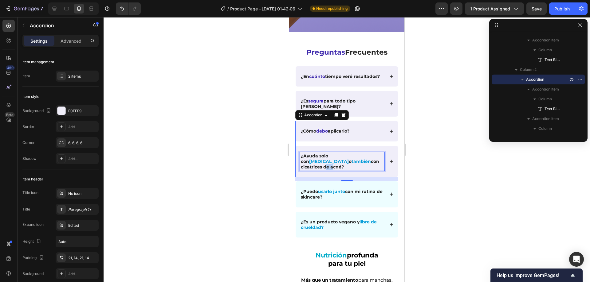
click at [327, 158] on p "¿Ayuda solo con [MEDICAL_DATA] o también con cicatrices de acné?" at bounding box center [342, 161] width 83 height 17
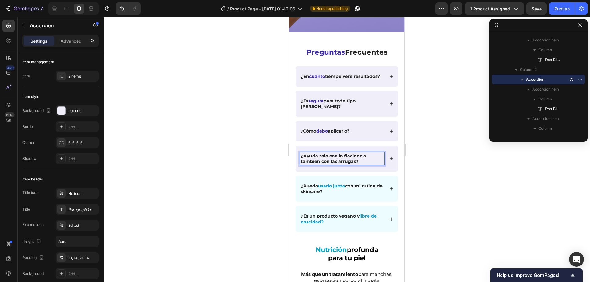
click at [318, 153] on strong "¿Ayuda solo con la flacidez o también con las arrugas?" at bounding box center [333, 158] width 65 height 11
drag, startPoint x: 320, startPoint y: 150, endPoint x: 361, endPoint y: 149, distance: 40.6
click at [361, 153] on strong "¿Ayuda solo con la flacidez o también con las arrugas?" at bounding box center [333, 158] width 65 height 11
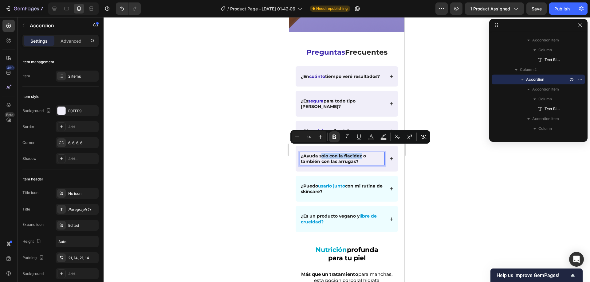
click at [326, 153] on strong "¿Ayuda solo con la flacidez o también con las arrugas?" at bounding box center [333, 158] width 65 height 11
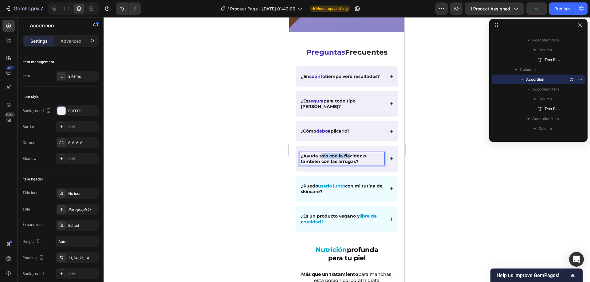
drag, startPoint x: 320, startPoint y: 149, endPoint x: 349, endPoint y: 149, distance: 28.6
click at [349, 153] on strong "¿Ayuda solo con la flacidez o también con las arrugas?" at bounding box center [333, 158] width 65 height 11
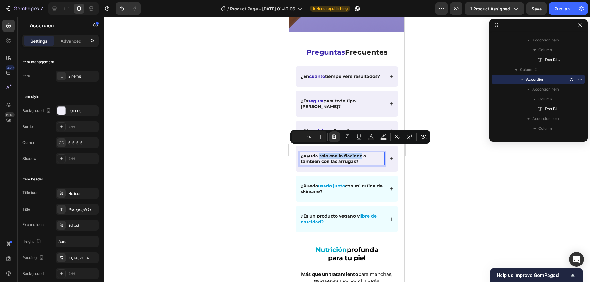
drag, startPoint x: 319, startPoint y: 149, endPoint x: 362, endPoint y: 150, distance: 43.0
click at [362, 153] on strong "¿Ayuda solo con la flacidez o también con las arrugas?" at bounding box center [333, 158] width 65 height 11
click at [373, 138] on icon "Editor contextual toolbar" at bounding box center [371, 137] width 6 height 6
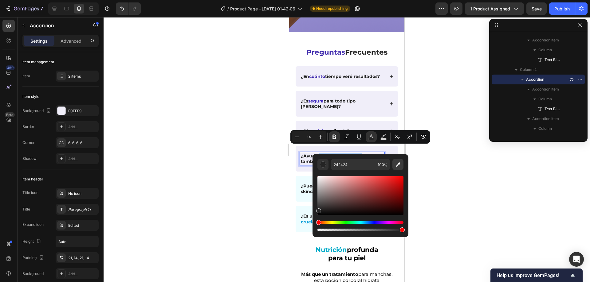
click at [395, 163] on icon "Editor contextual toolbar" at bounding box center [398, 165] width 6 height 6
type input "402BAD"
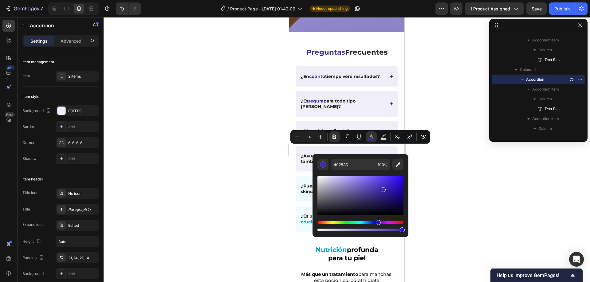
click at [429, 63] on div at bounding box center [347, 149] width 486 height 265
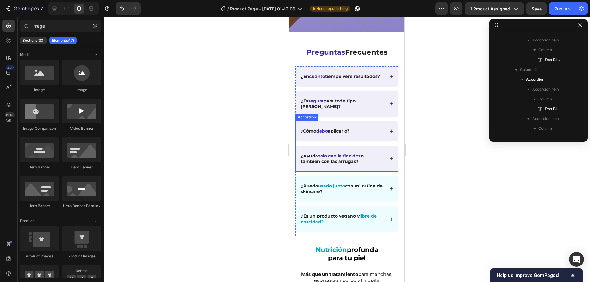
click at [389, 151] on div "¿Ayuda solo con la flacidez o también con las arrugas?" at bounding box center [347, 159] width 102 height 26
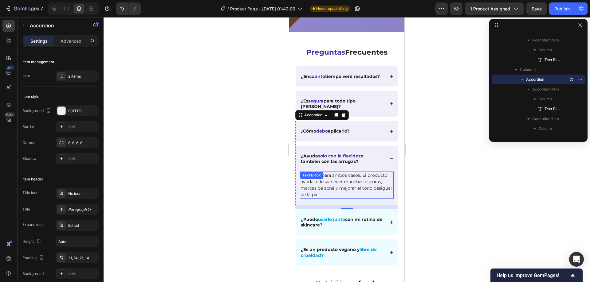
click at [331, 172] on p "Funciona para ambos casos. El producto ayuda a desvanecer manchas oscuras, marc…" at bounding box center [346, 185] width 92 height 26
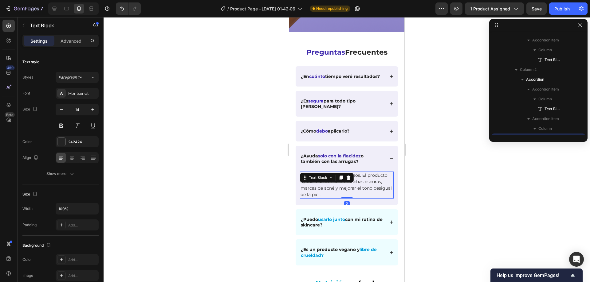
scroll to position [724, 0]
click at [331, 174] on div "Text Block" at bounding box center [317, 177] width 33 height 7
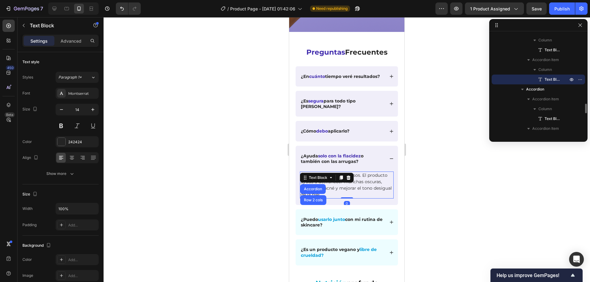
click at [331, 174] on div "Text Block" at bounding box center [317, 177] width 33 height 7
click at [334, 176] on p "Funciona para ambos casos. El producto ayuda a desvanecer manchas oscuras, marc…" at bounding box center [346, 185] width 92 height 26
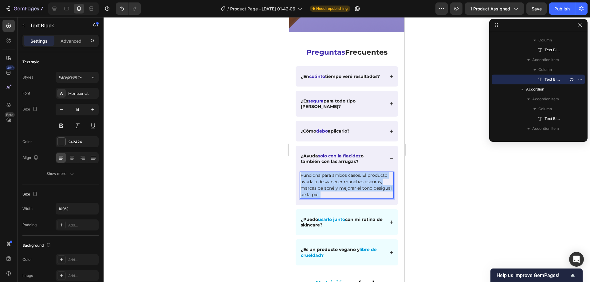
click at [334, 176] on p "Funciona para ambos casos. El producto ayuda a desvanecer manchas oscuras, marc…" at bounding box center [346, 185] width 92 height 26
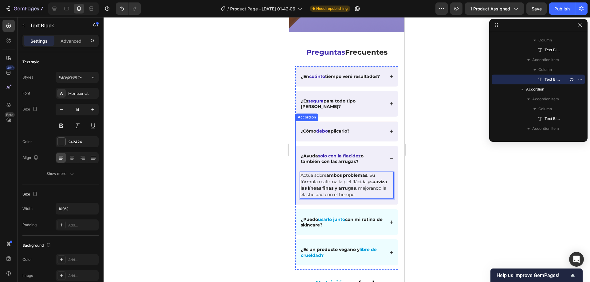
click at [389, 157] on icon at bounding box center [391, 159] width 4 height 4
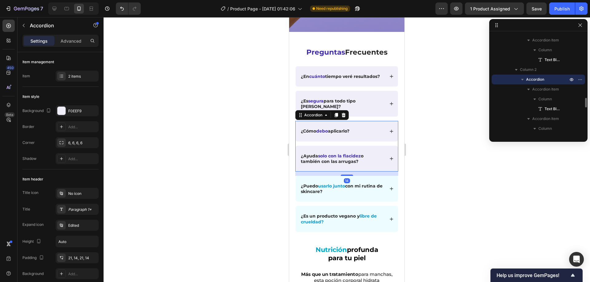
scroll to position [739, 0]
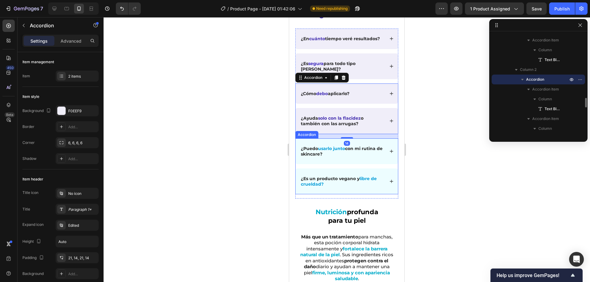
click at [377, 163] on div "¿Puedo usarlo junto con mi rutina de skincare?" at bounding box center [347, 152] width 102 height 26
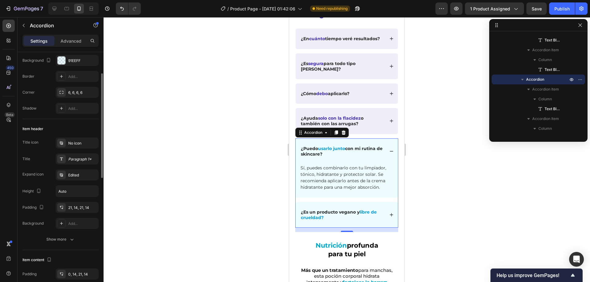
scroll to position [0, 0]
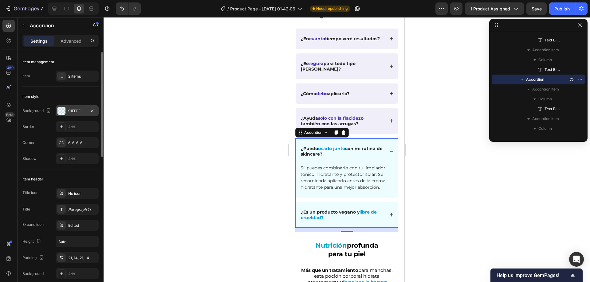
click at [60, 115] on div at bounding box center [61, 111] width 8 height 8
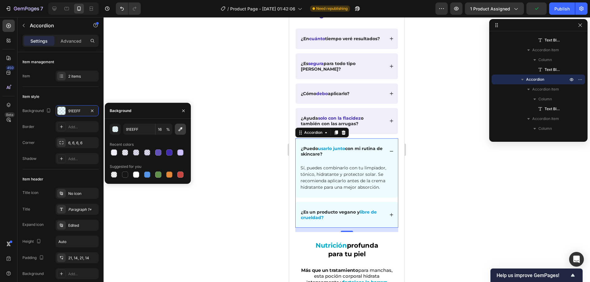
click at [182, 130] on icon "button" at bounding box center [180, 129] width 6 height 6
type input "F0EEF9"
type input "100"
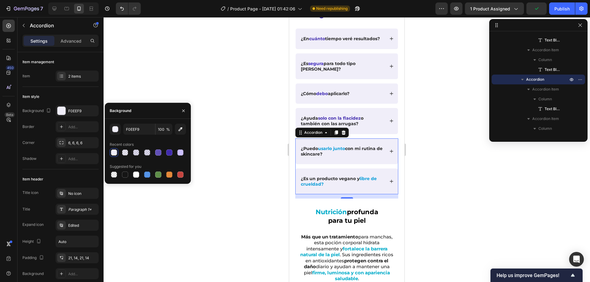
click at [427, 88] on div at bounding box center [347, 149] width 486 height 265
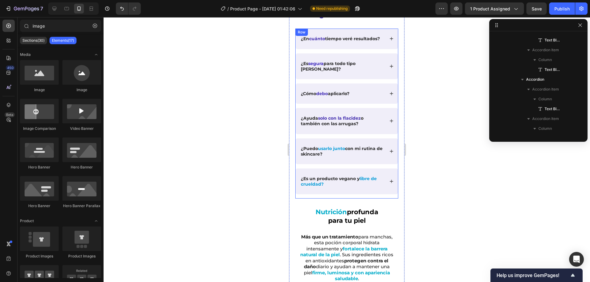
click at [324, 149] on span "usarlo junto" at bounding box center [331, 149] width 27 height 6
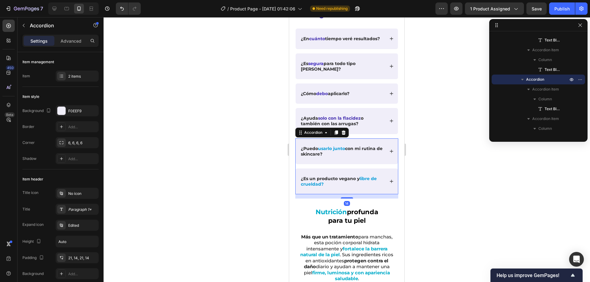
click at [324, 149] on span "usarlo junto" at bounding box center [331, 149] width 27 height 6
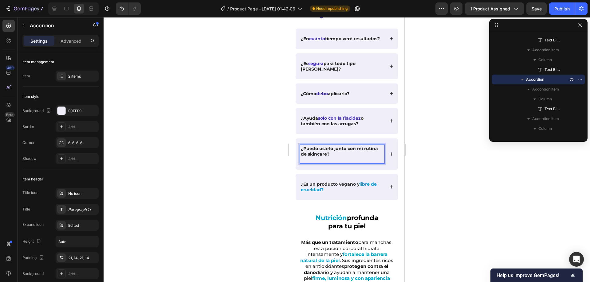
click at [325, 149] on strong "¿Puedo usarlo junto con mi rutina de skincare?" at bounding box center [339, 151] width 77 height 11
click at [328, 158] on p "¿Puedo usarlo junto con mi rutina de skincare?" at bounding box center [342, 154] width 83 height 17
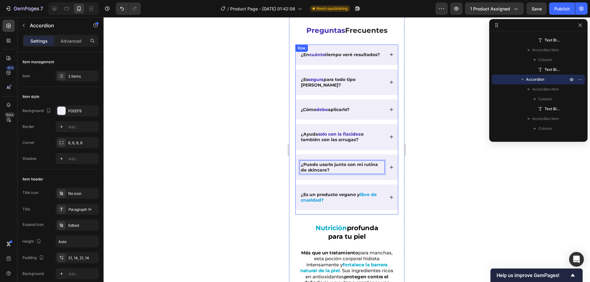
scroll to position [709, 0]
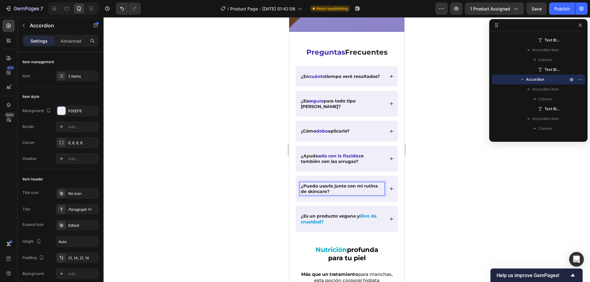
click at [334, 183] on strong "¿Puedo usarlo junto con mi rutina de skincare?" at bounding box center [339, 188] width 77 height 11
click at [450, 176] on div at bounding box center [347, 149] width 486 height 265
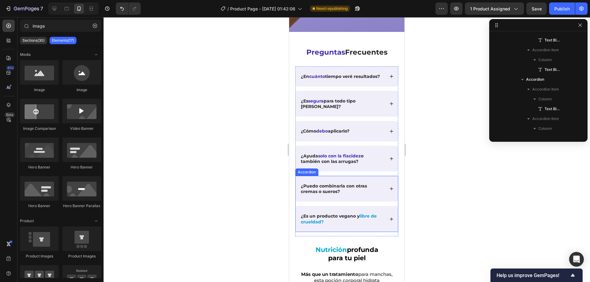
click at [333, 183] on strong "¿Puedo combinarla con otras cremas o sueros?" at bounding box center [334, 188] width 66 height 11
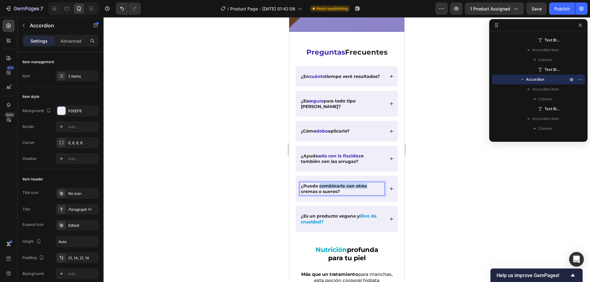
drag, startPoint x: 320, startPoint y: 178, endPoint x: 366, endPoint y: 181, distance: 46.4
click at [366, 183] on strong "¿Puedo combinarla con otras cremas o sueros?" at bounding box center [334, 188] width 66 height 11
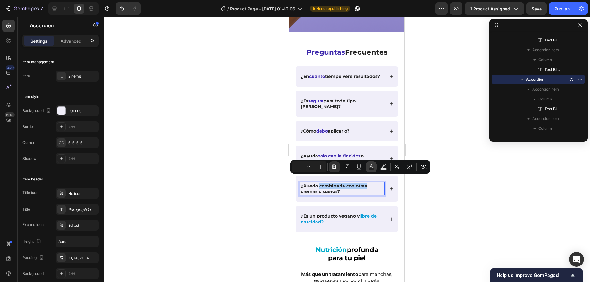
click at [371, 168] on icon "Editor contextual toolbar" at bounding box center [371, 167] width 6 height 6
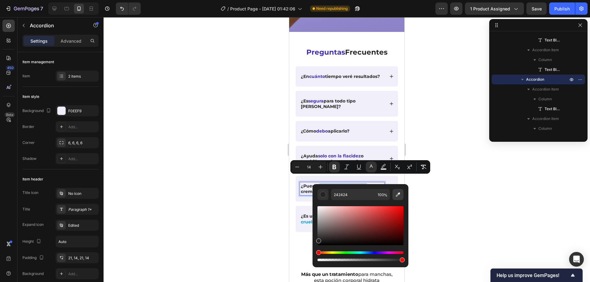
click at [394, 194] on button "Editor contextual toolbar" at bounding box center [397, 194] width 11 height 11
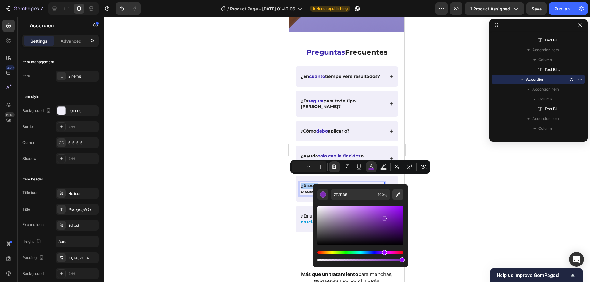
click at [400, 195] on icon "Editor contextual toolbar" at bounding box center [398, 195] width 6 height 6
type input "402BAD"
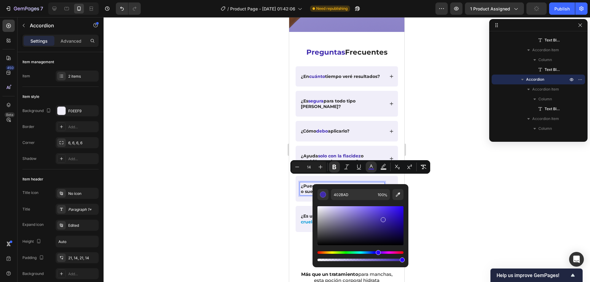
click at [437, 47] on div at bounding box center [347, 149] width 486 height 265
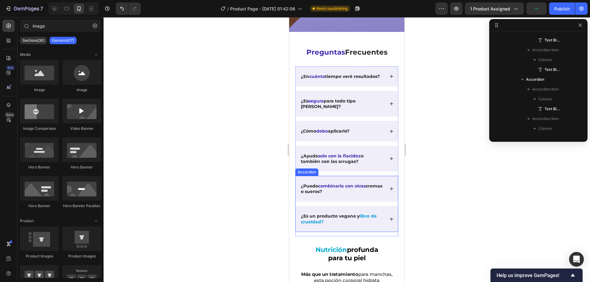
click at [384, 177] on div "¿Puedo combinarla con otras cremas o sueros?" at bounding box center [347, 189] width 102 height 26
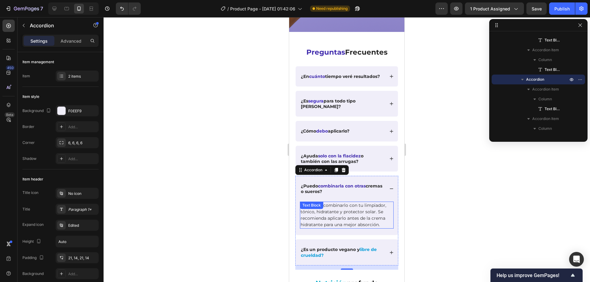
click at [322, 211] on p "Sí, puedes combinarlo con tu limpiador, tónico, hidratante y protector solar. S…" at bounding box center [346, 215] width 92 height 26
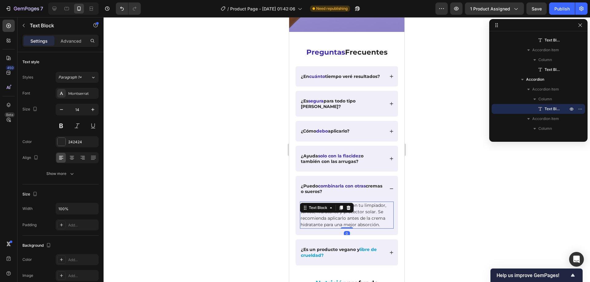
click at [322, 211] on p "Sí, puedes combinarlo con tu limpiador, tónico, hidratante y protector solar. S…" at bounding box center [346, 215] width 92 height 26
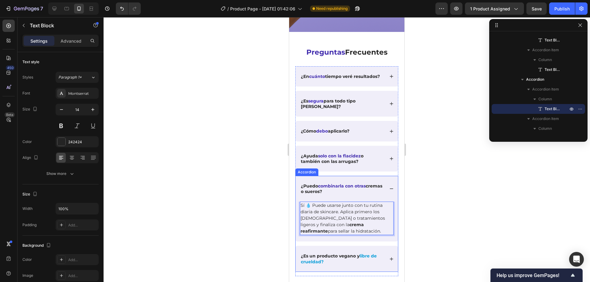
click at [389, 187] on icon at bounding box center [391, 189] width 4 height 4
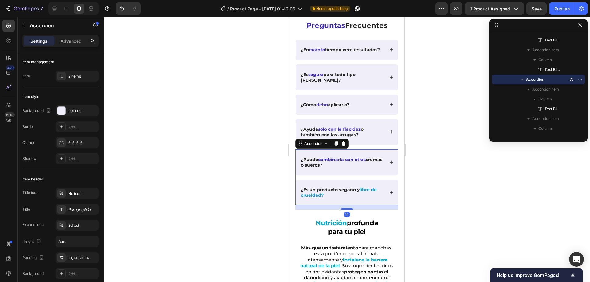
scroll to position [739, 0]
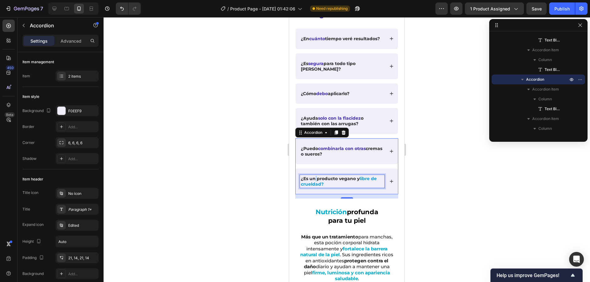
click at [316, 181] on p "¿Es un producto vegano y libre de crueldad?" at bounding box center [342, 181] width 83 height 11
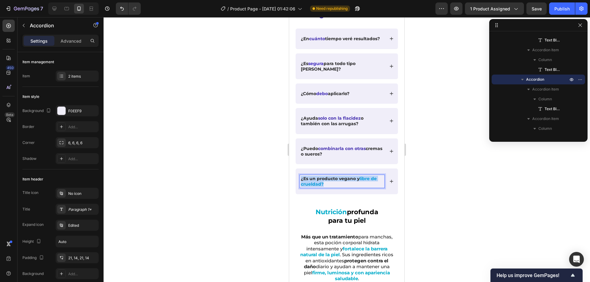
click at [316, 181] on p "¿Es un producto vegano y libre de crueldad?" at bounding box center [342, 181] width 83 height 11
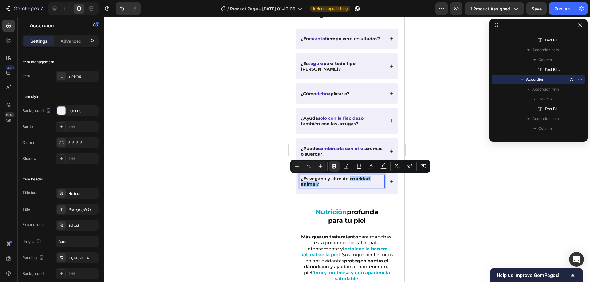
drag, startPoint x: 349, startPoint y: 178, endPoint x: 358, endPoint y: 186, distance: 12.0
click at [358, 188] on div "¿Es vegana y libre de crueldad animal?" at bounding box center [347, 182] width 102 height 26
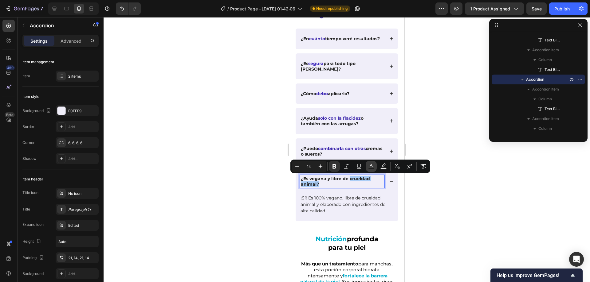
click at [370, 164] on icon "Editor contextual toolbar" at bounding box center [371, 166] width 6 height 6
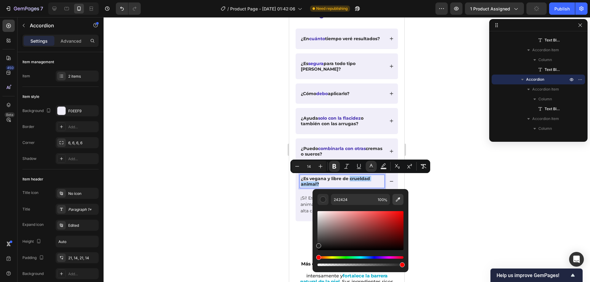
click at [397, 199] on icon "Editor contextual toolbar" at bounding box center [398, 200] width 6 height 6
type input "402BB5"
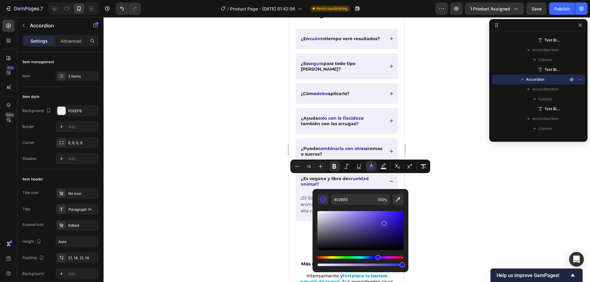
click at [440, 94] on div at bounding box center [347, 149] width 486 height 265
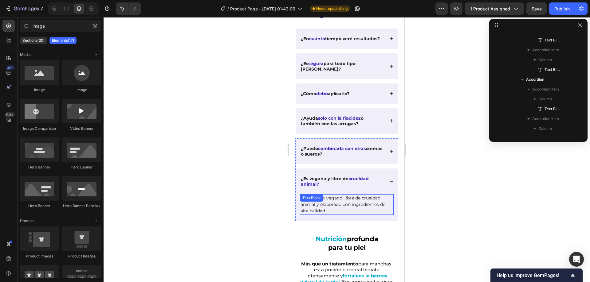
click at [323, 200] on div "Text Block" at bounding box center [311, 197] width 23 height 7
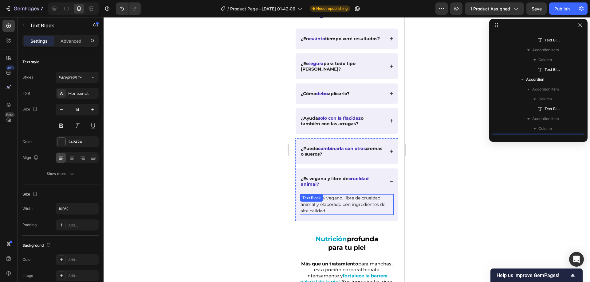
click at [322, 200] on div "Text Block" at bounding box center [311, 198] width 21 height 6
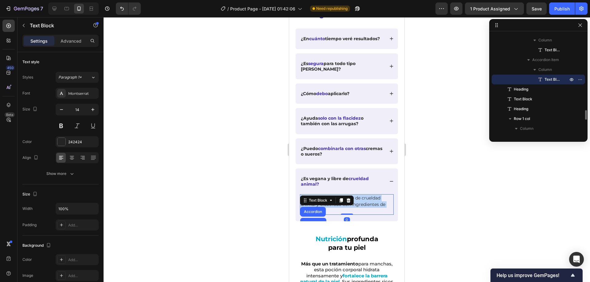
click at [323, 200] on p "¡Sí! Es 100% vegano, libre de crueldad animal y elaborado con ingredientes de a…" at bounding box center [346, 204] width 92 height 19
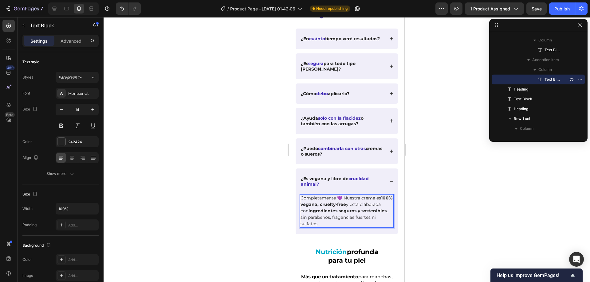
click at [427, 200] on div at bounding box center [347, 149] width 486 height 265
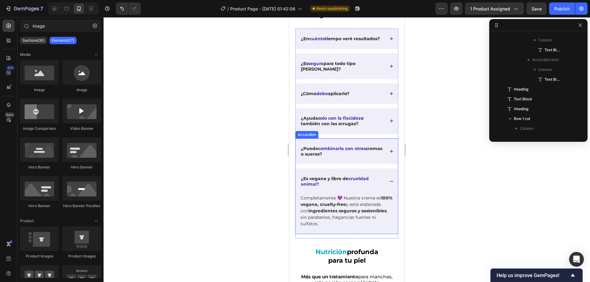
click at [389, 181] on icon at bounding box center [391, 181] width 4 height 4
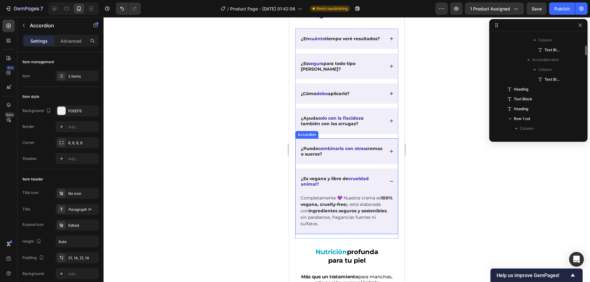
scroll to position [733, 0]
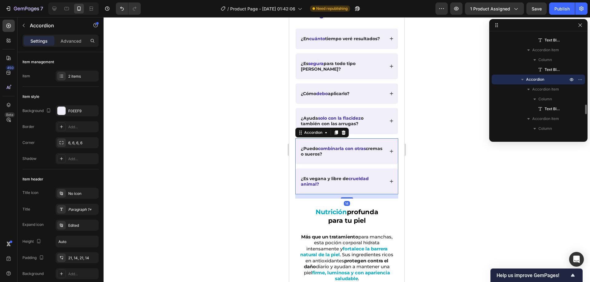
click at [429, 176] on div at bounding box center [347, 149] width 486 height 265
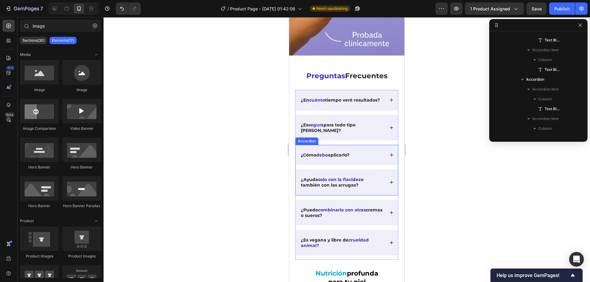
scroll to position [647, 0]
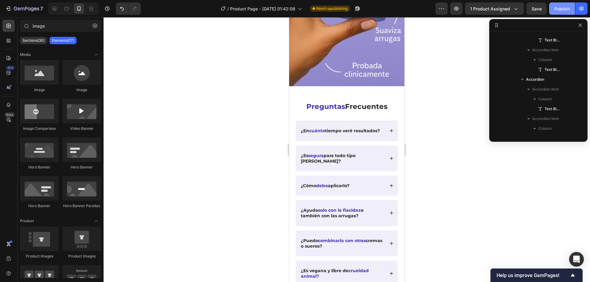
click at [556, 11] on div "Publish" at bounding box center [561, 9] width 15 height 6
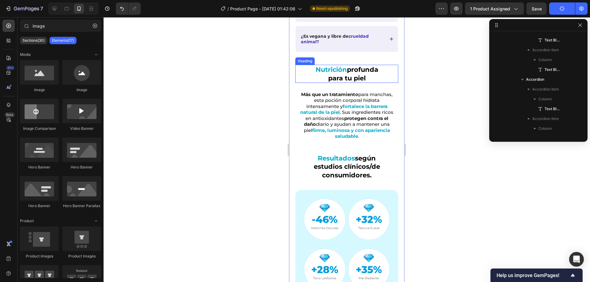
scroll to position [893, 0]
